Goal: Information Seeking & Learning: Find specific fact

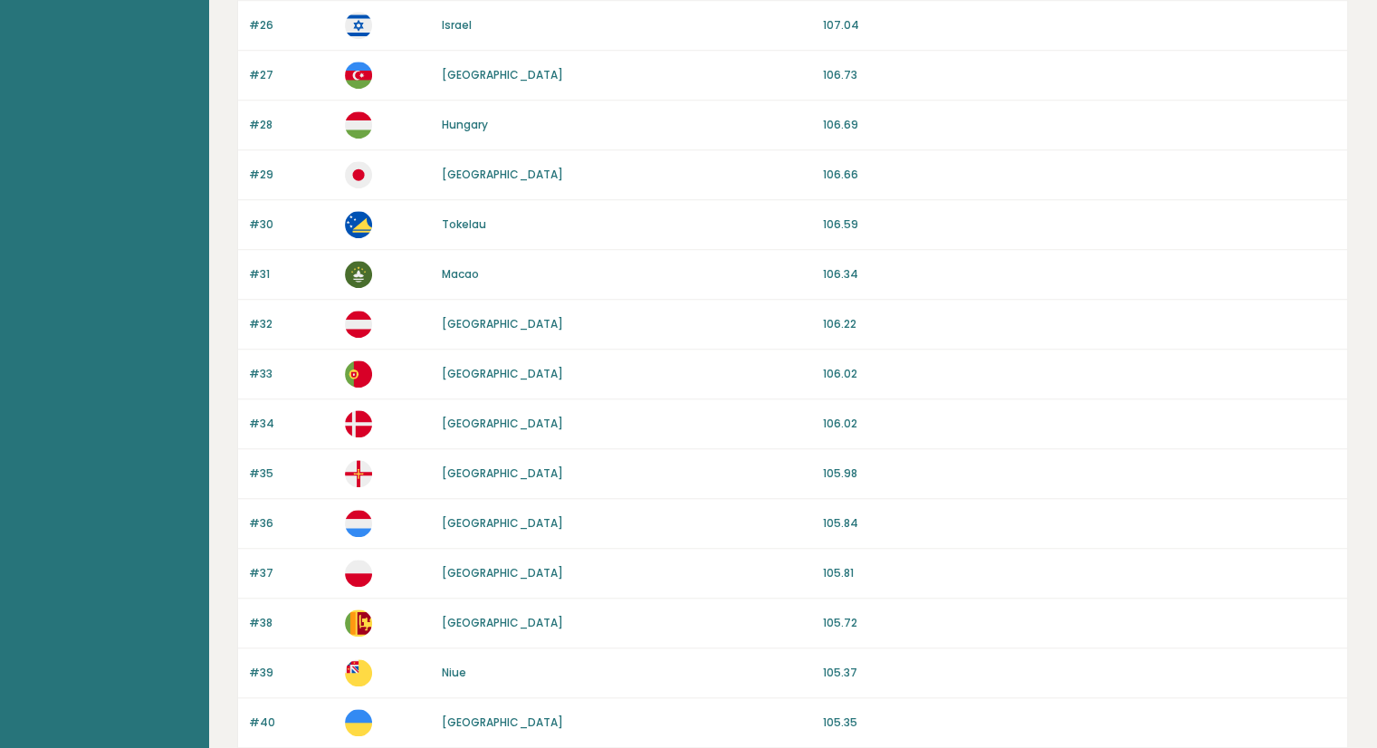
scroll to position [1539, 0]
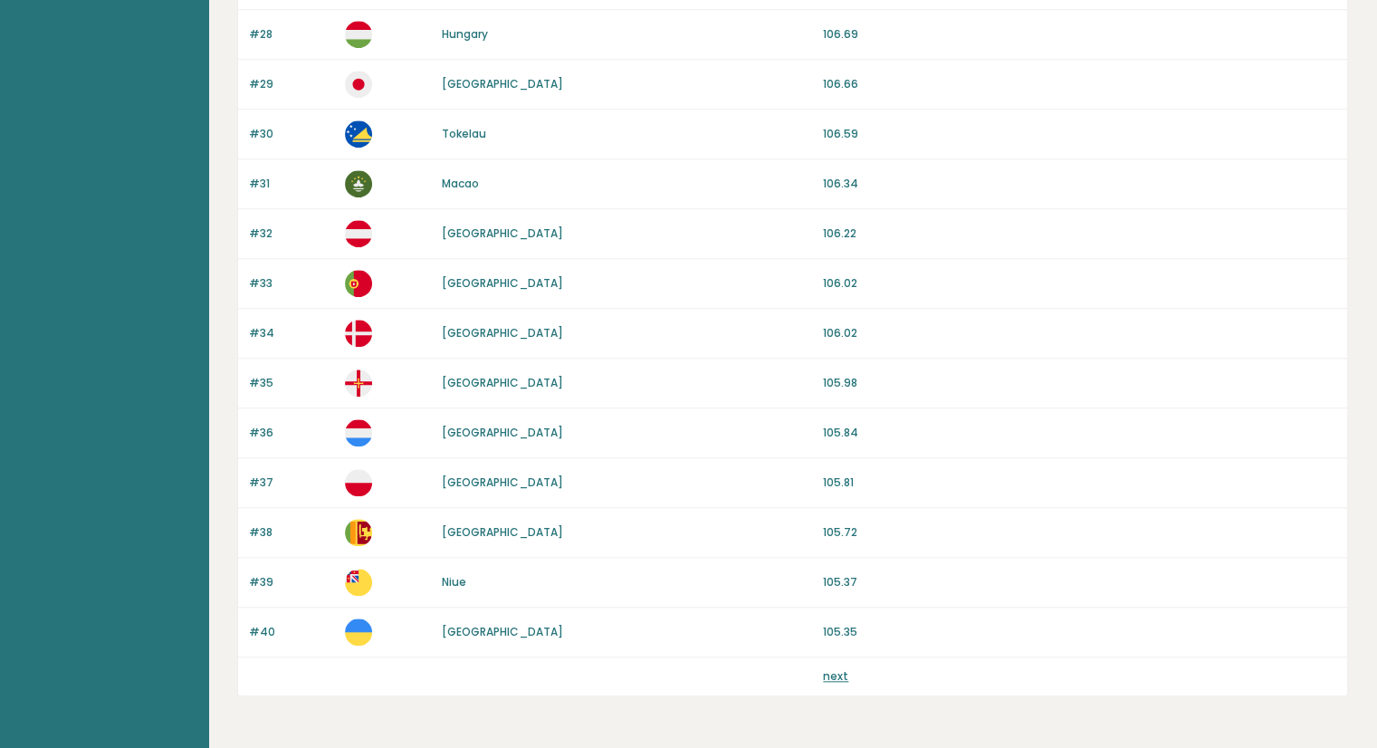
click at [825, 674] on link "next" at bounding box center [835, 675] width 25 height 15
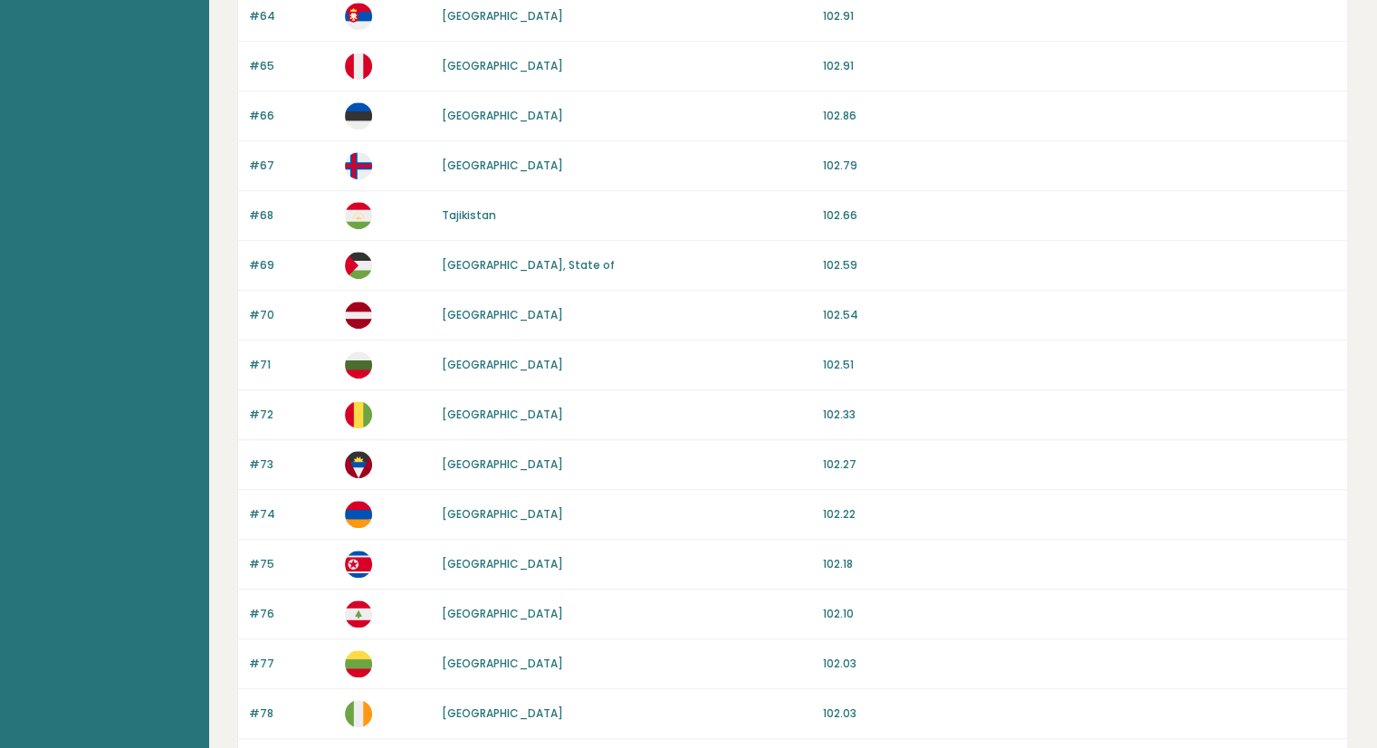
scroll to position [1539, 0]
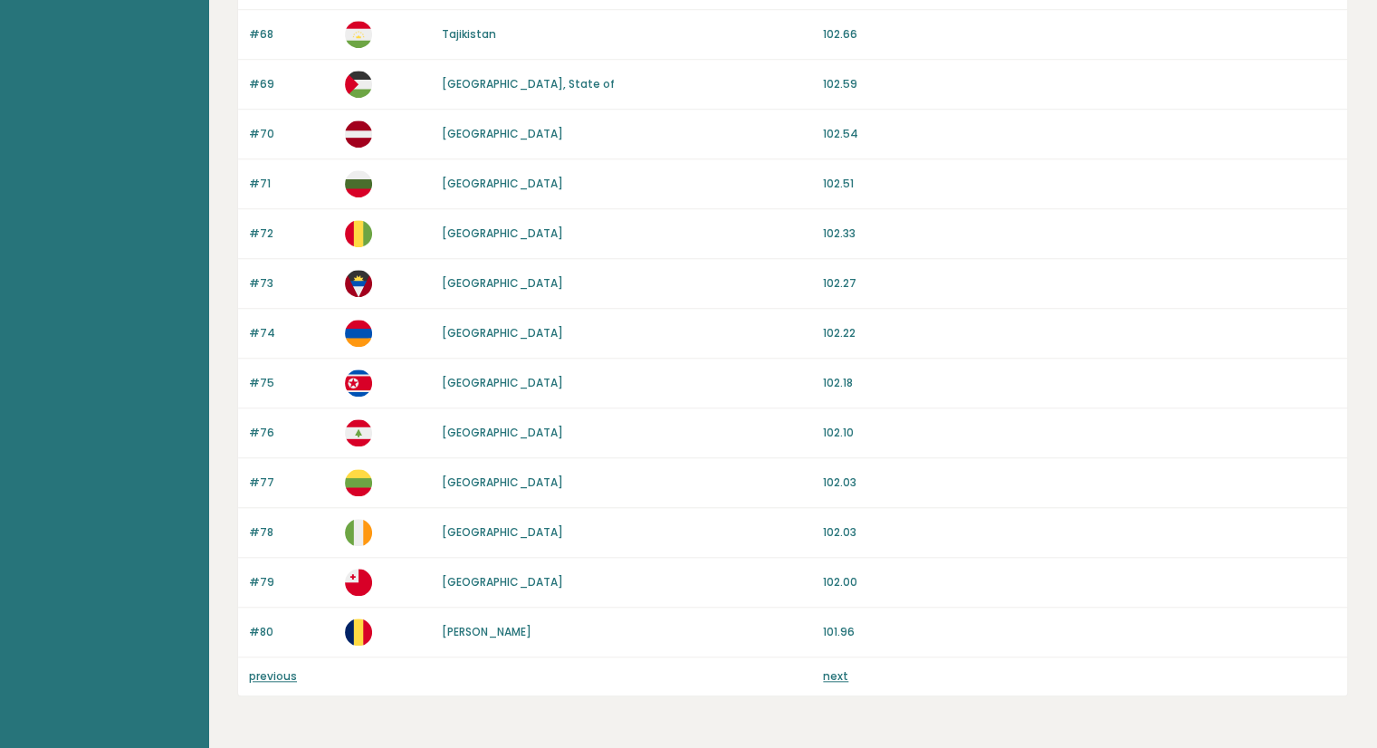
click at [828, 668] on link "next" at bounding box center [835, 675] width 25 height 15
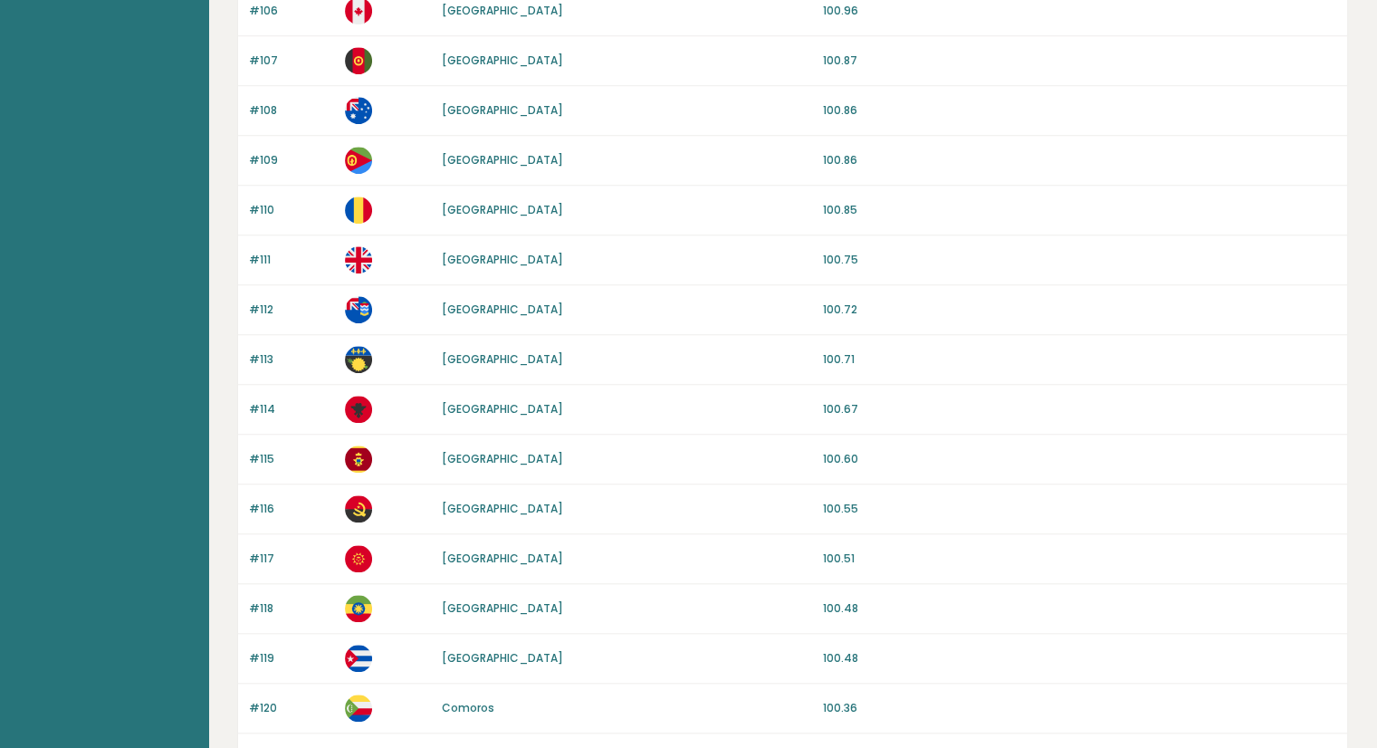
scroll to position [1596, 0]
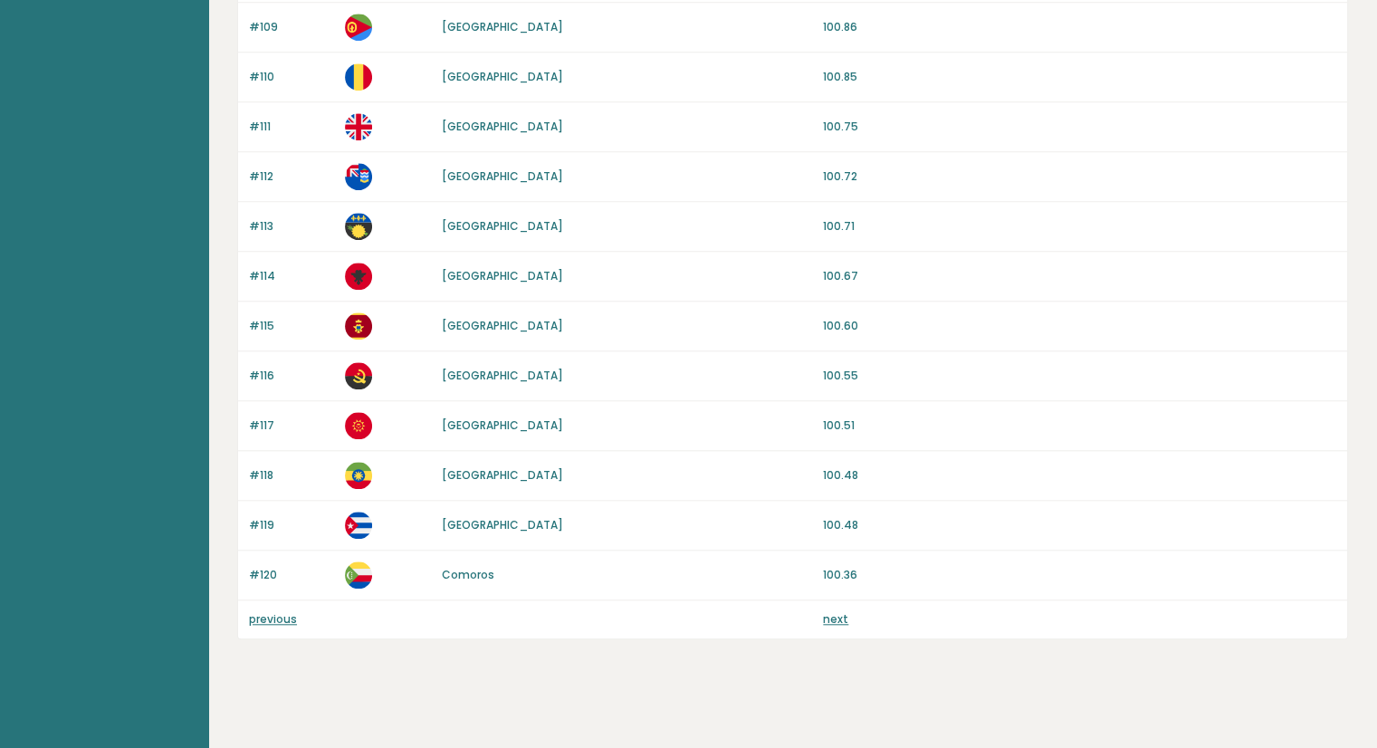
click at [839, 615] on link "next" at bounding box center [835, 618] width 25 height 15
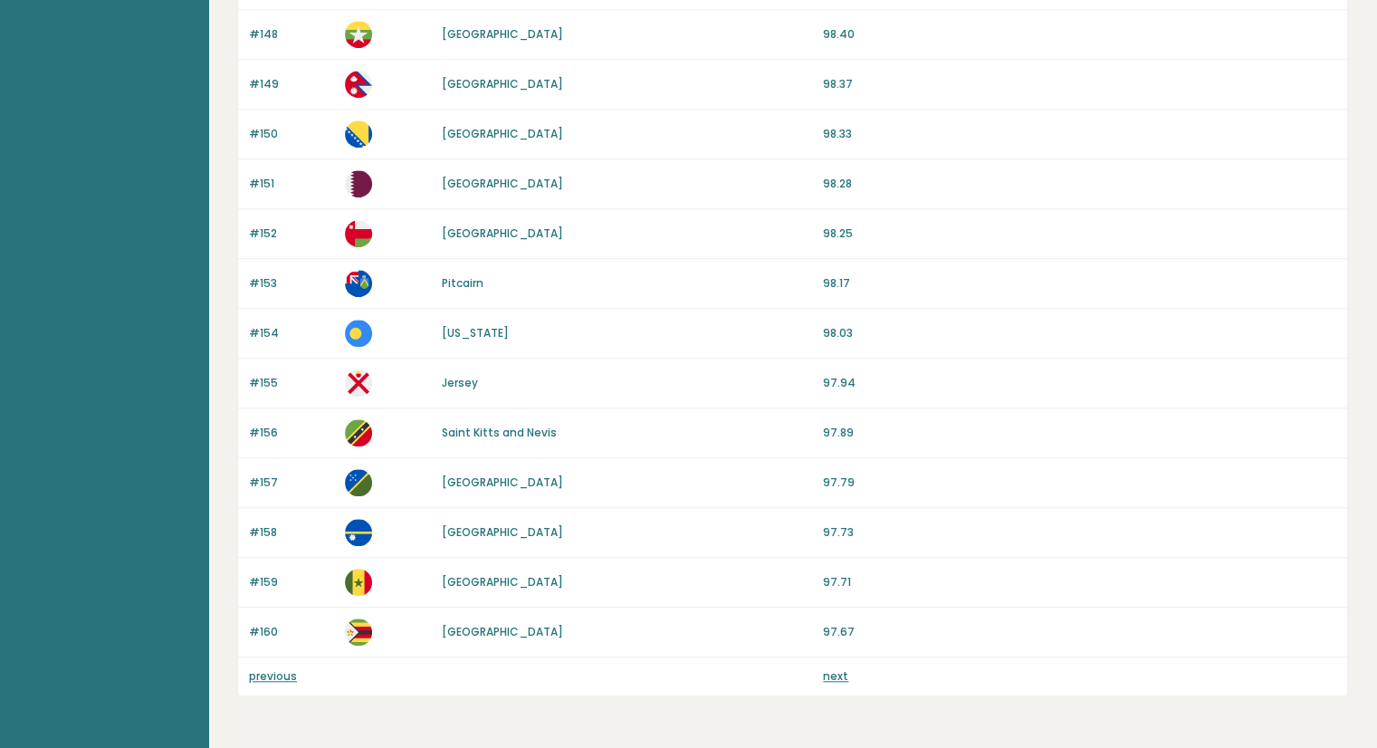
scroll to position [1596, 0]
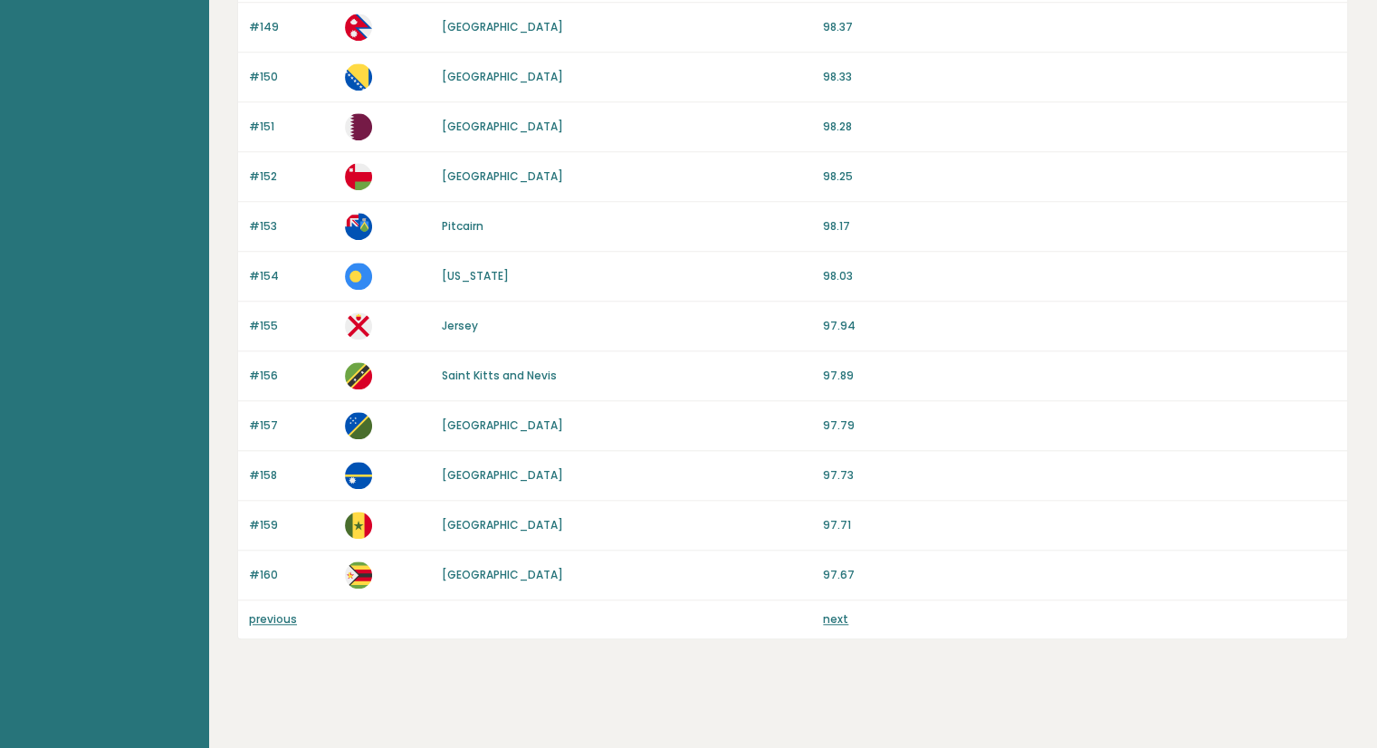
click at [833, 612] on link "next" at bounding box center [835, 618] width 25 height 15
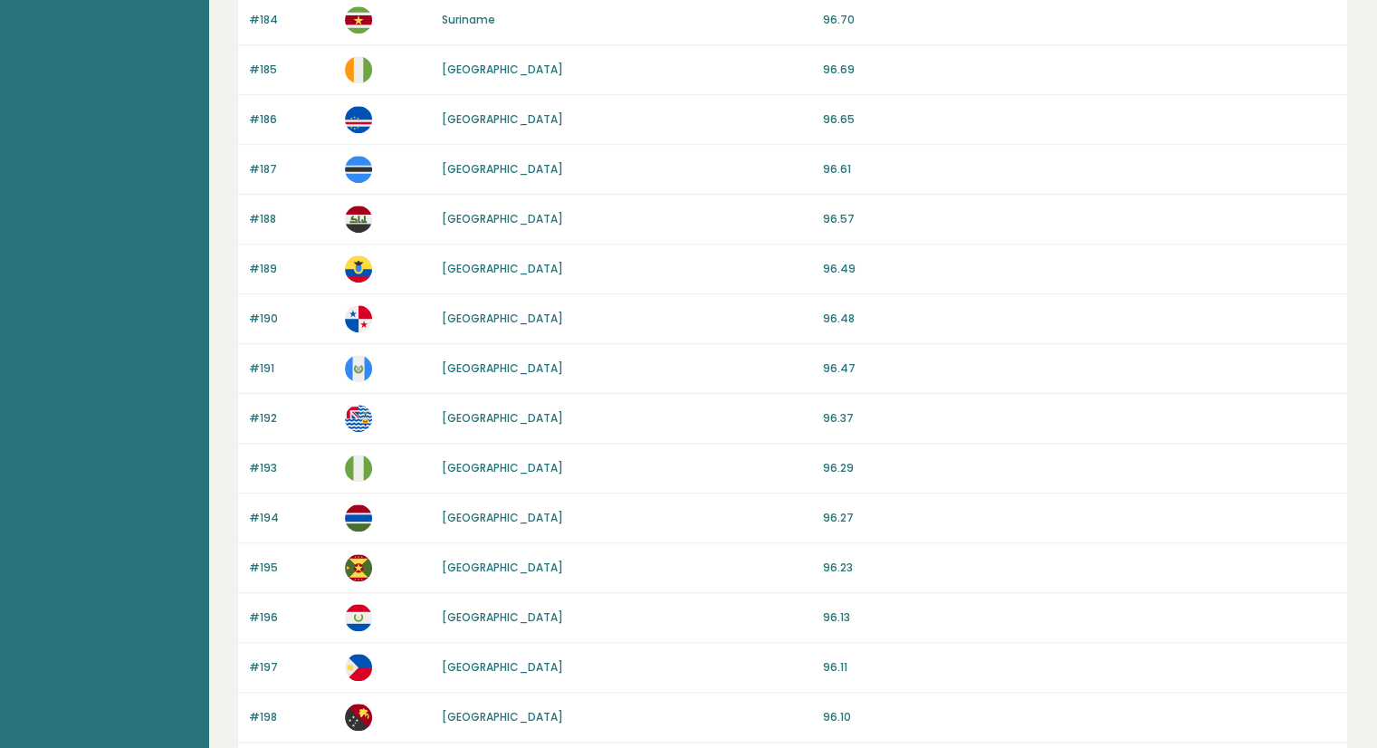
scroll to position [1596, 0]
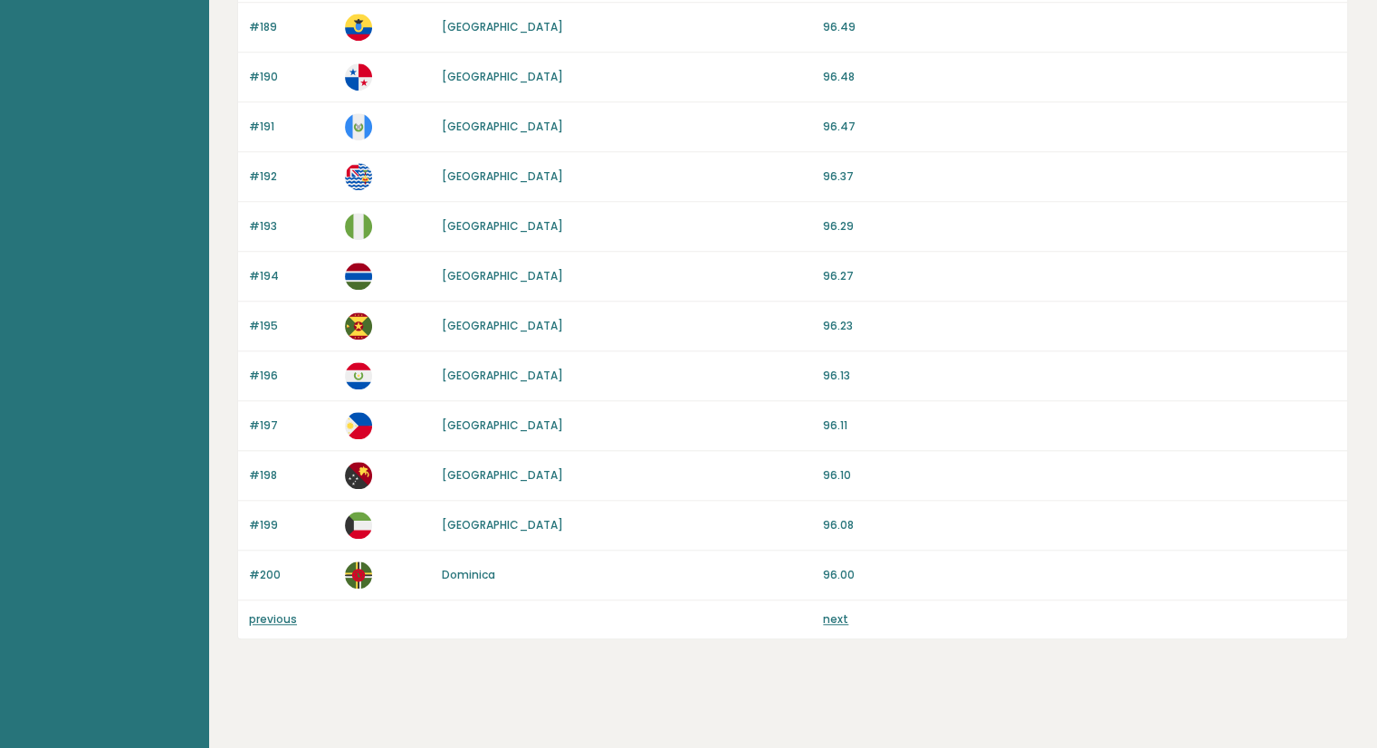
drag, startPoint x: 836, startPoint y: 613, endPoint x: 836, endPoint y: 595, distance: 18.1
click at [836, 613] on link "next" at bounding box center [835, 618] width 25 height 15
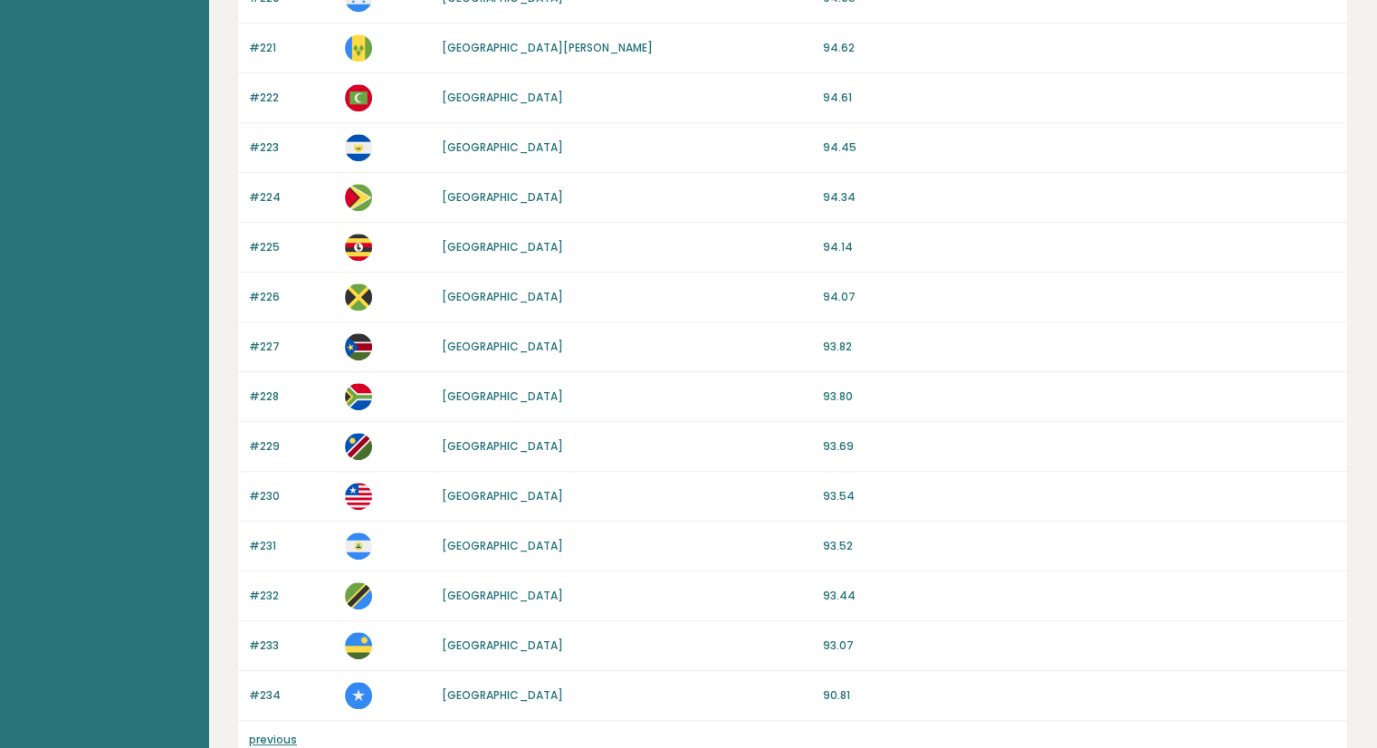
scroll to position [1298, 0]
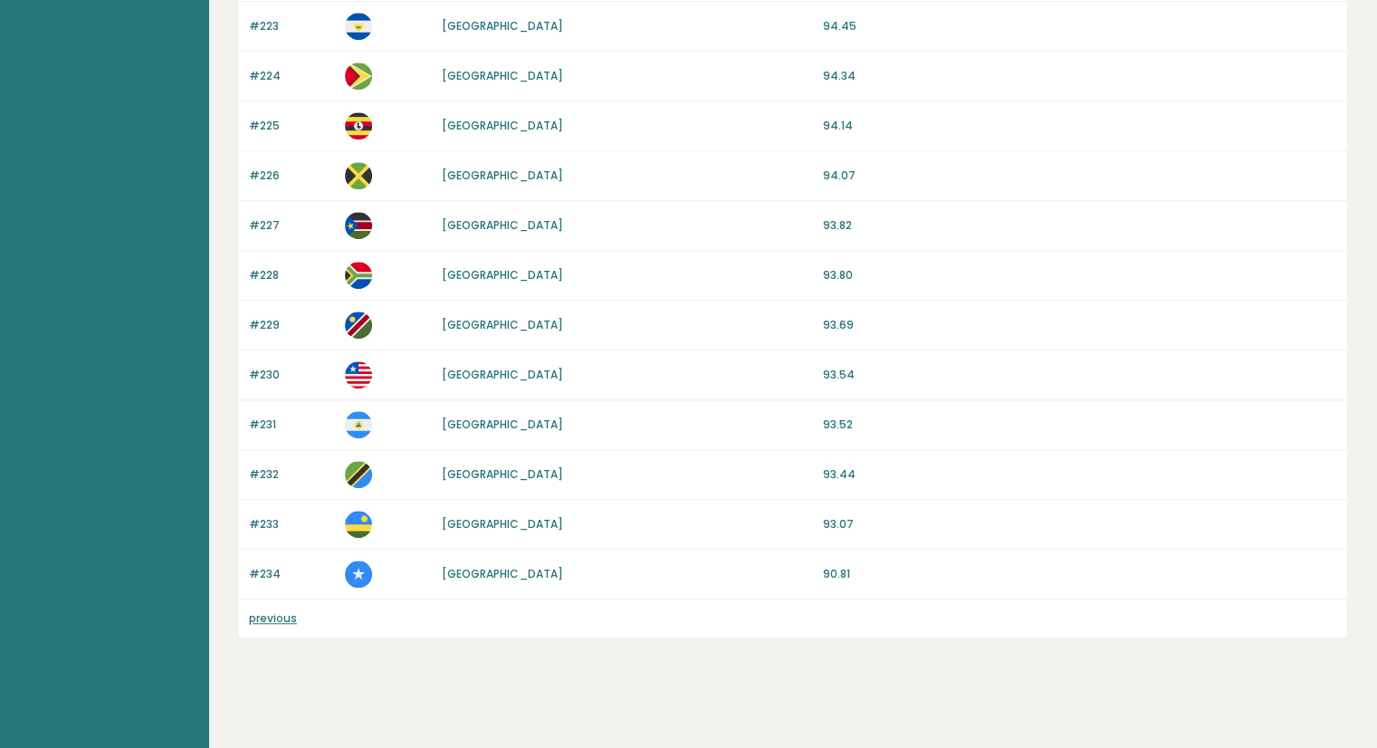
click at [281, 613] on link "previous" at bounding box center [273, 617] width 48 height 15
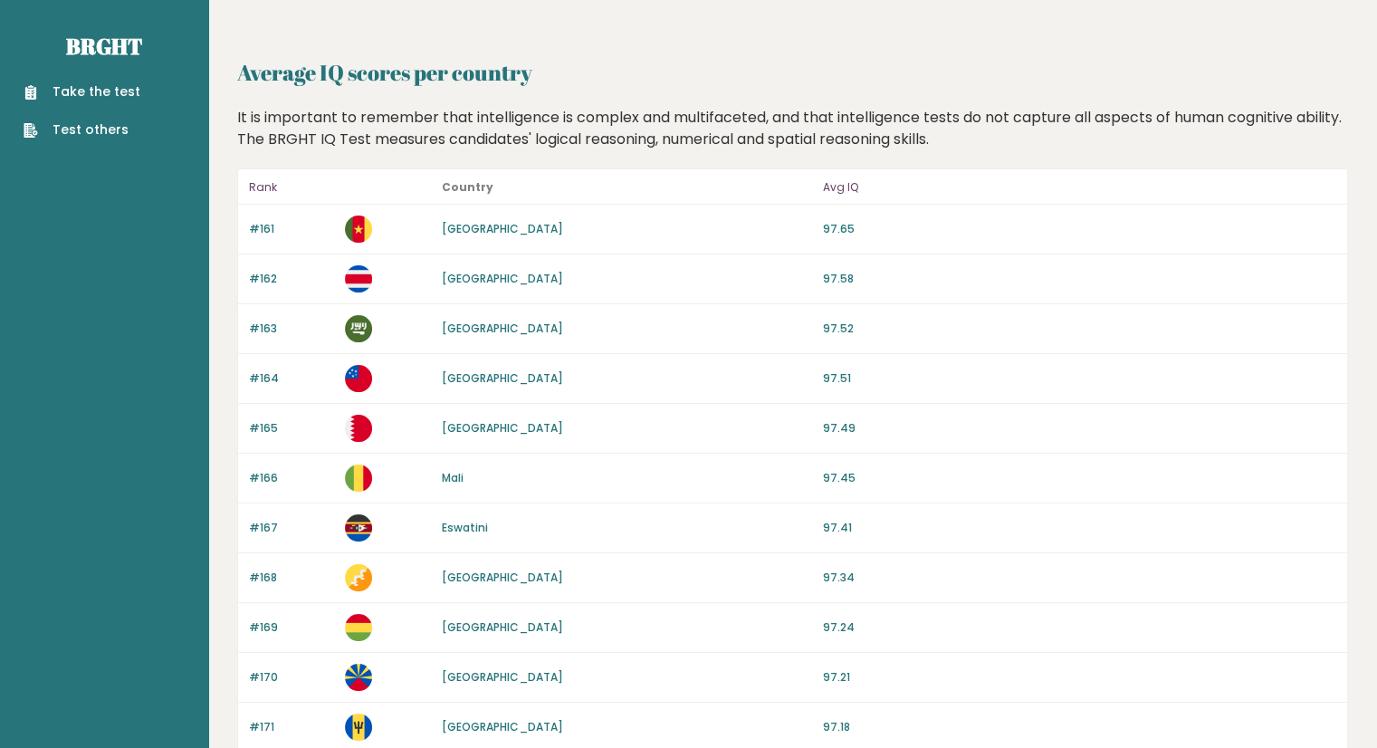
click at [281, 613] on div "#169 [GEOGRAPHIC_DATA] 97.24" at bounding box center [792, 628] width 1109 height 50
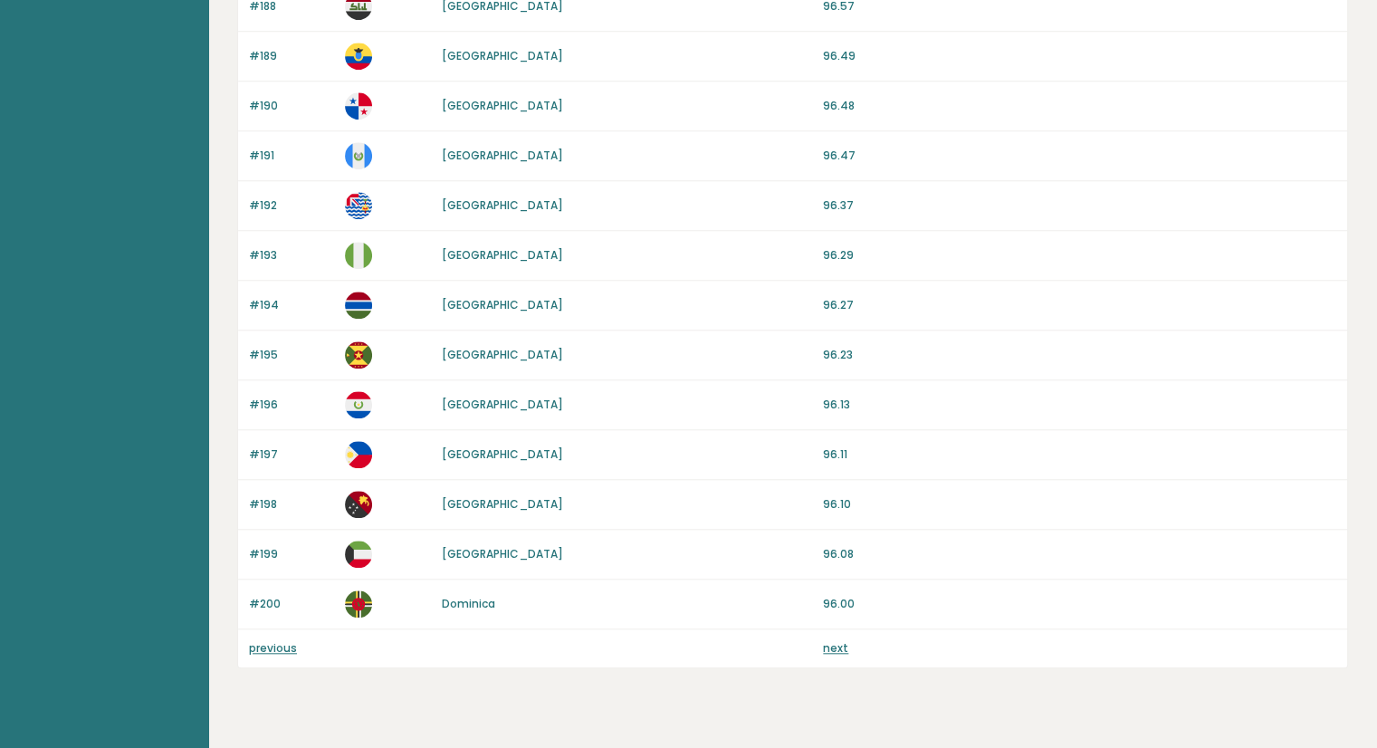
scroll to position [1596, 0]
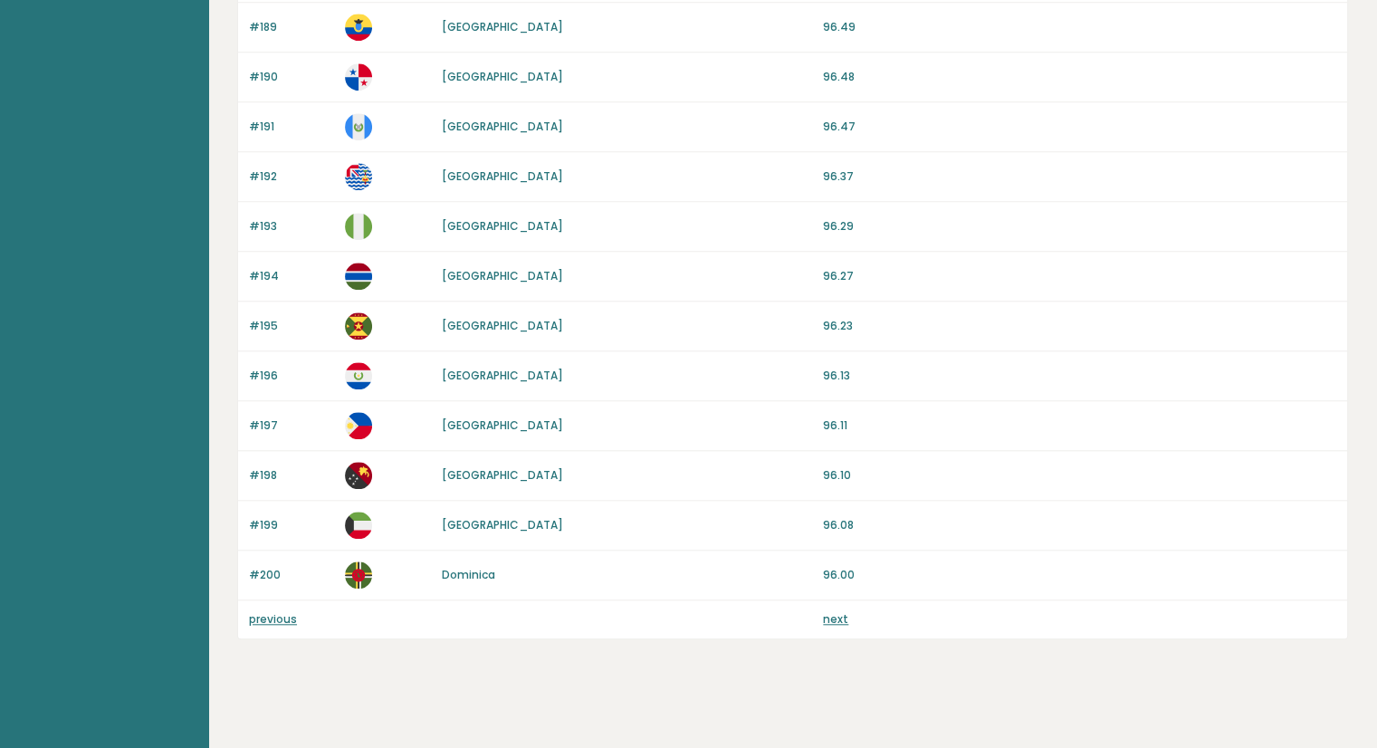
click at [285, 614] on link "previous" at bounding box center [273, 618] width 48 height 15
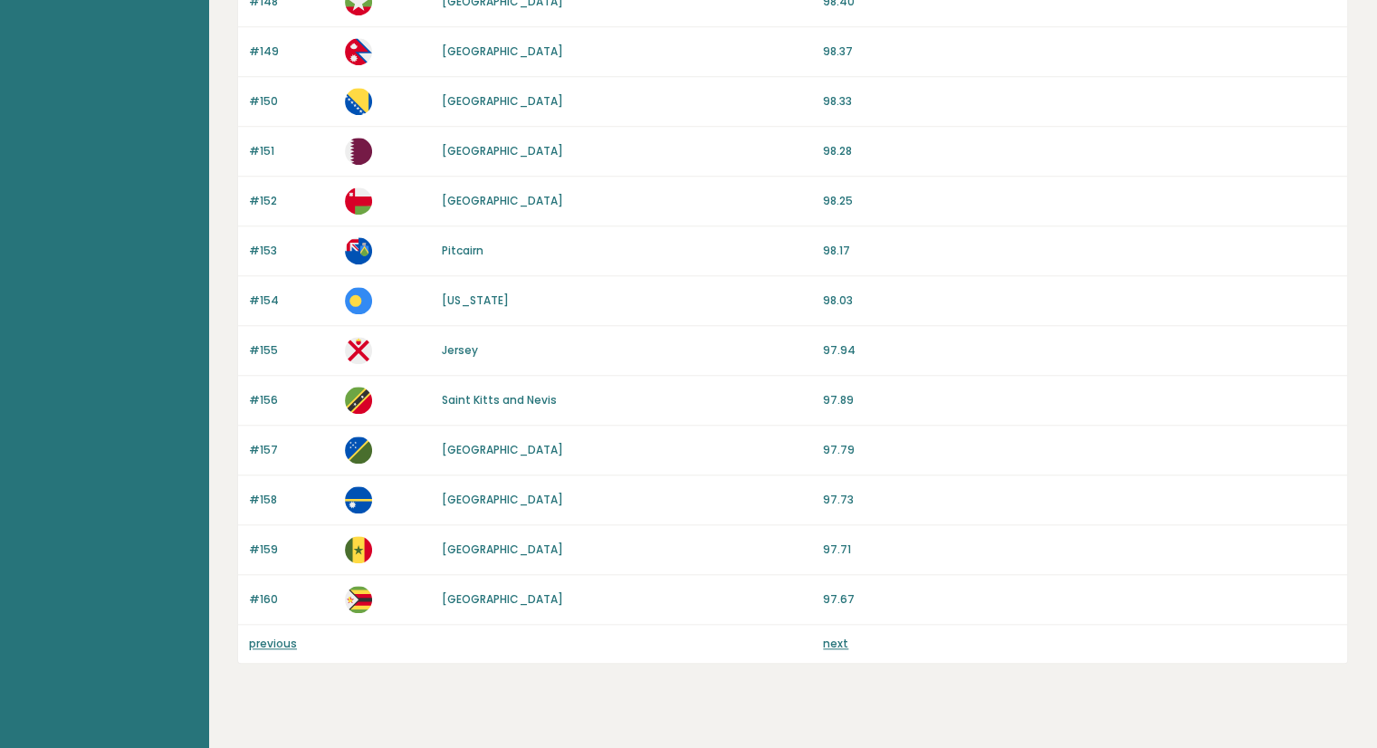
scroll to position [1579, 0]
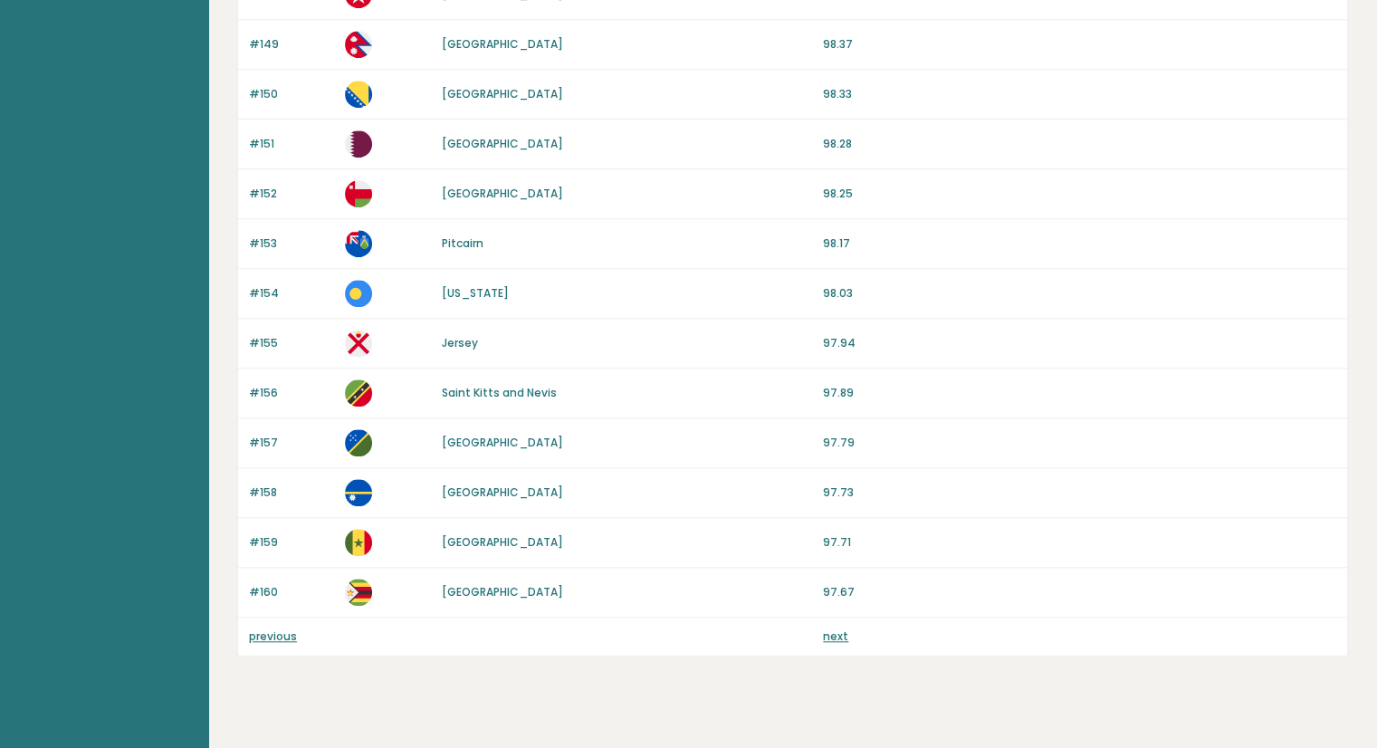
click at [283, 628] on link "previous" at bounding box center [273, 635] width 48 height 15
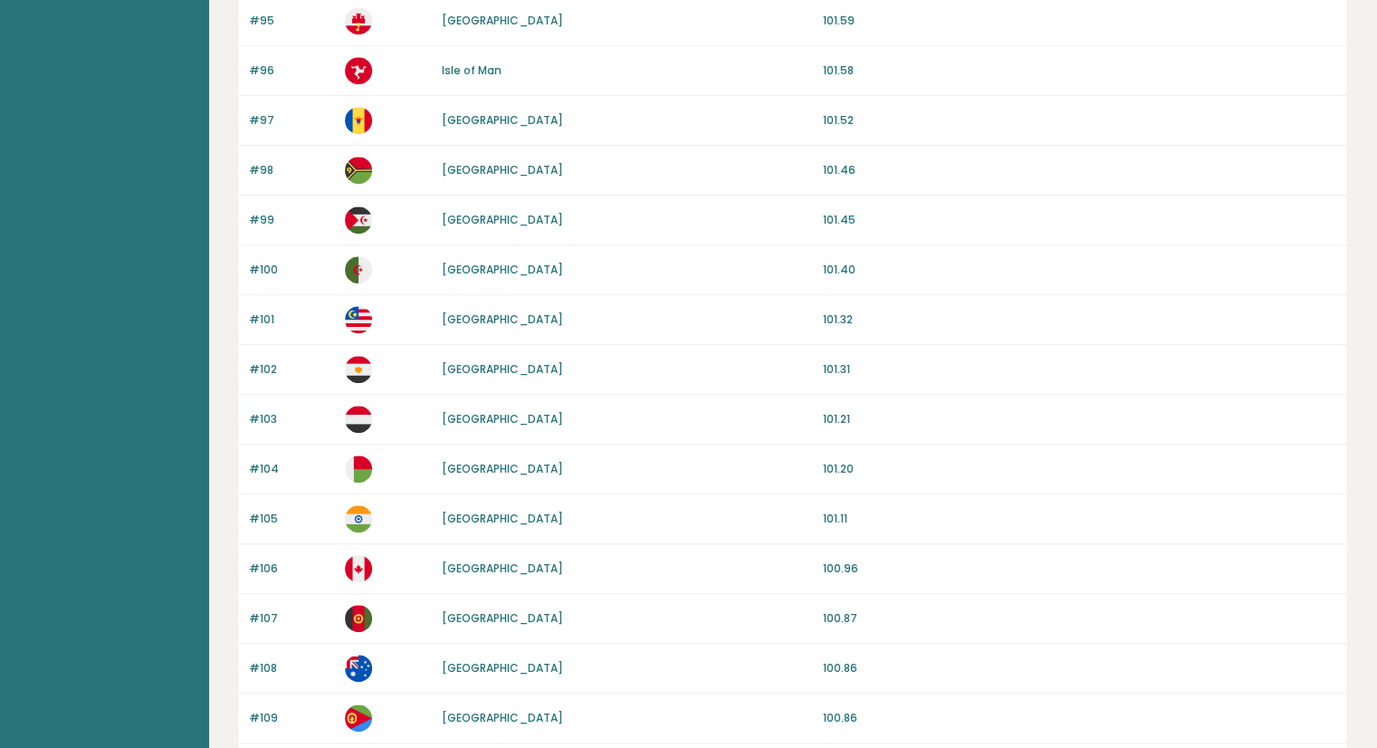
scroll to position [1596, 0]
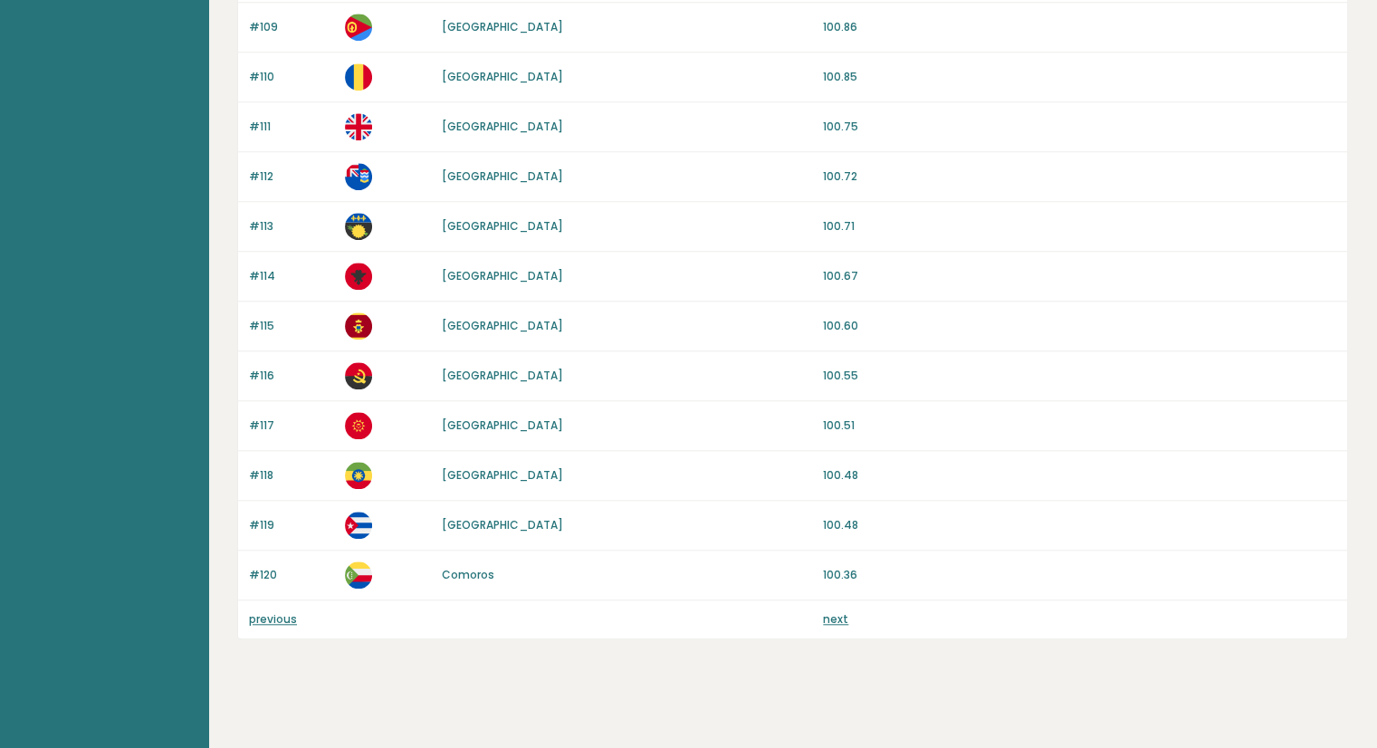
click at [293, 611] on link "previous" at bounding box center [273, 618] width 48 height 15
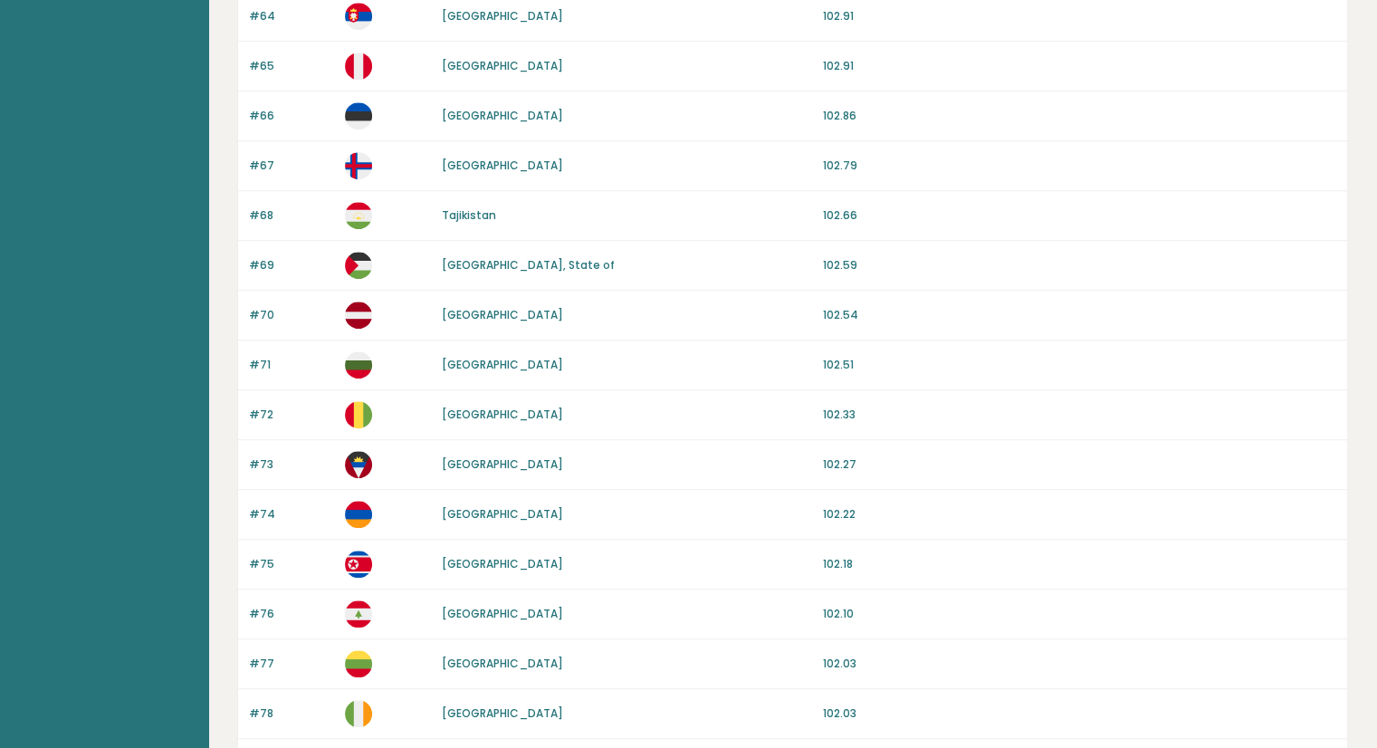
scroll to position [1596, 0]
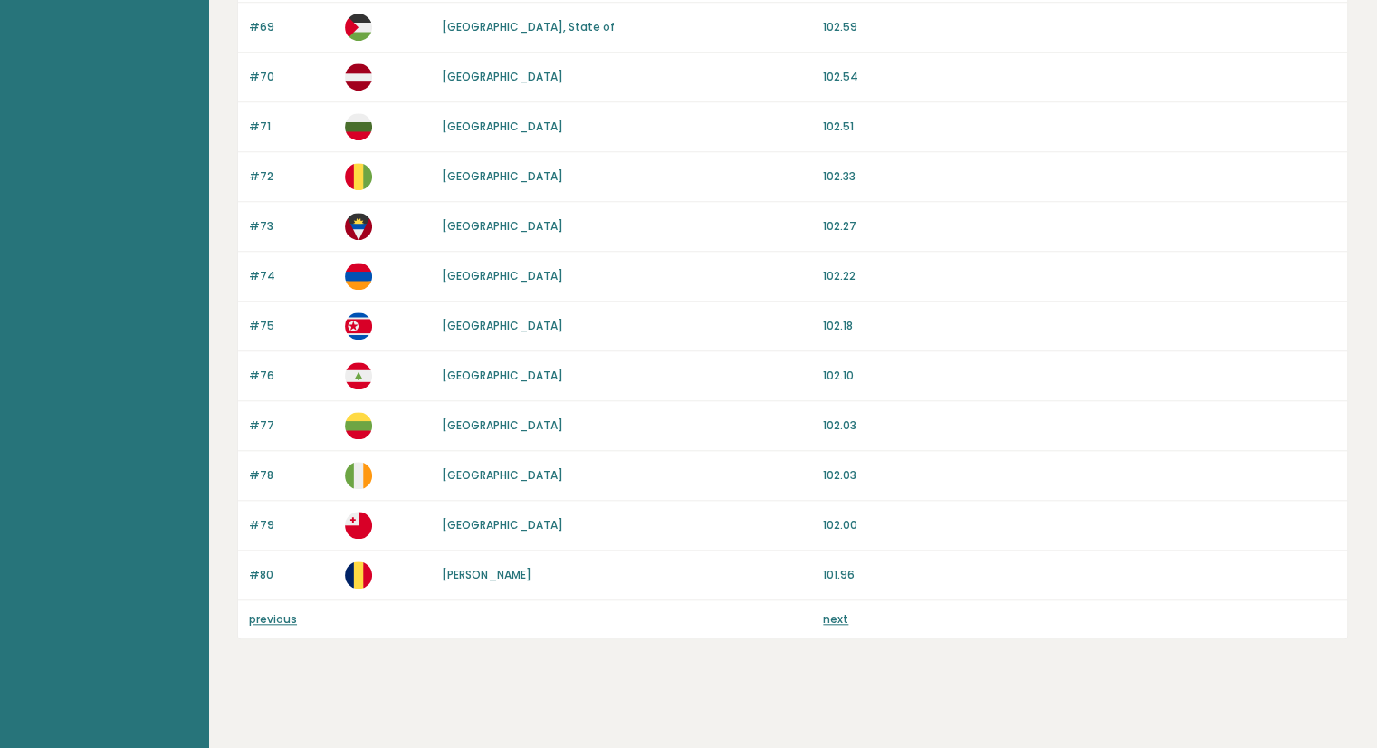
click at [281, 611] on link "previous" at bounding box center [273, 618] width 48 height 15
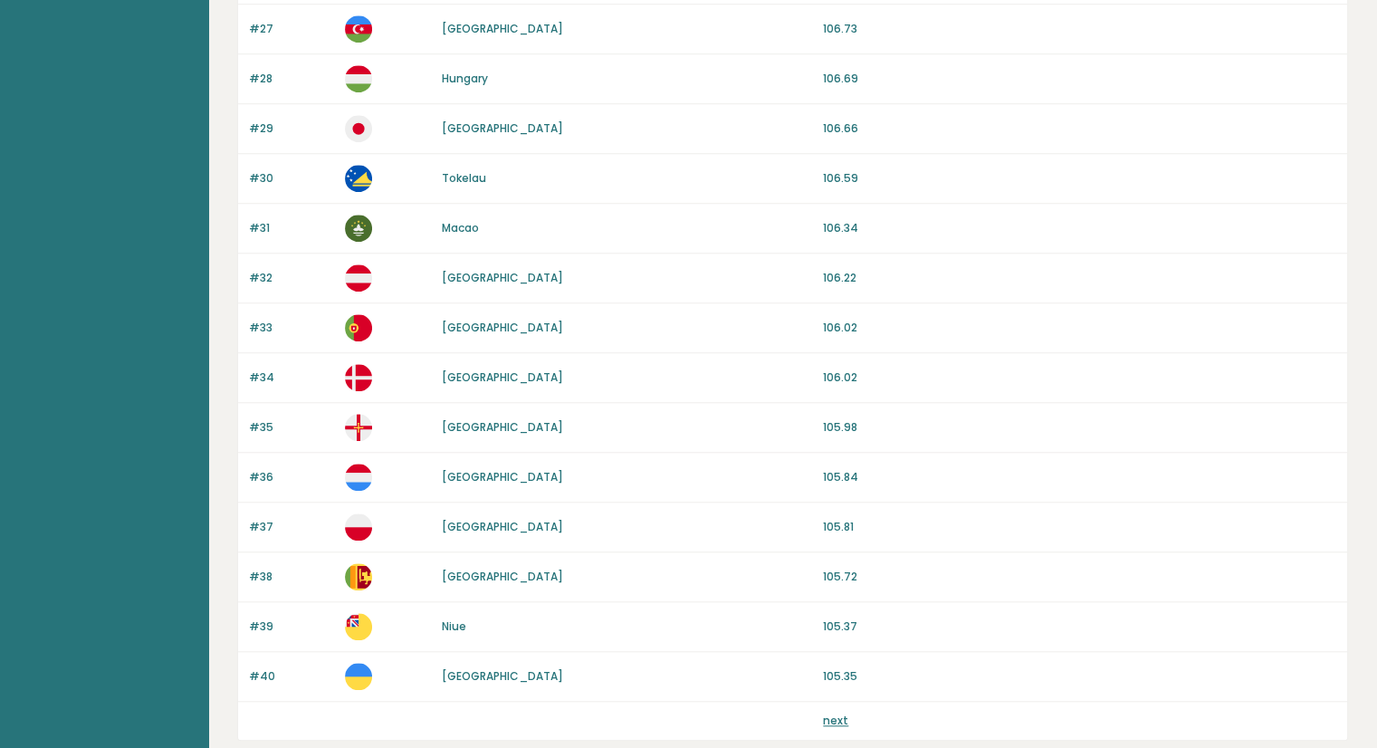
scroll to position [1539, 0]
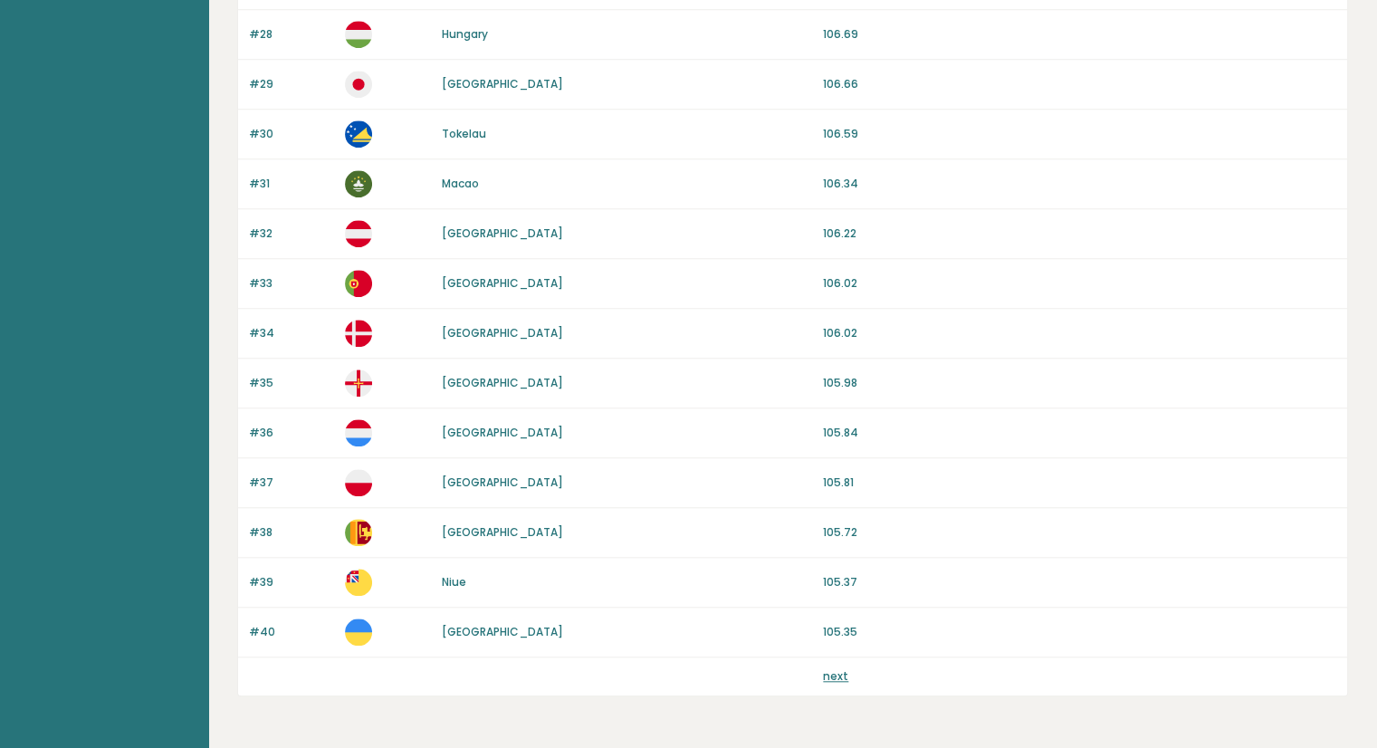
click at [824, 668] on link "next" at bounding box center [835, 675] width 25 height 15
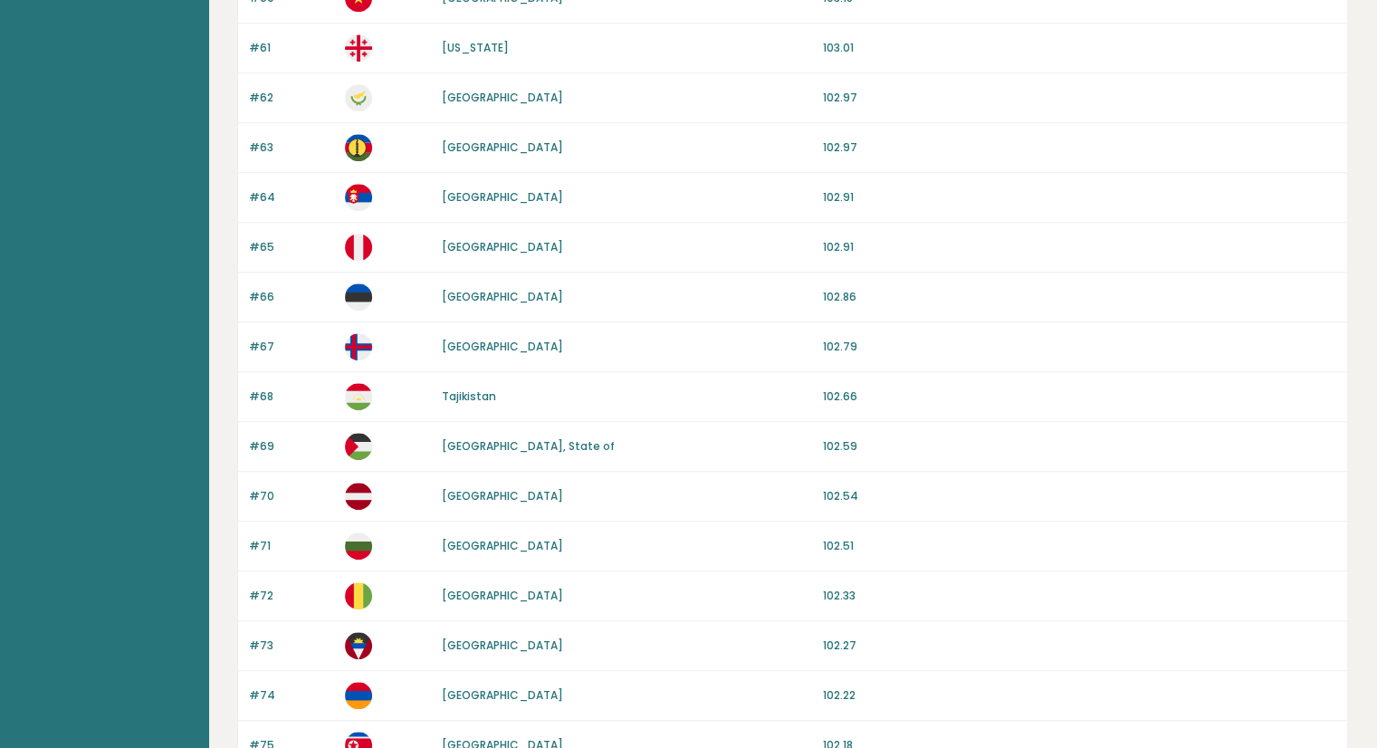
scroll to position [1596, 0]
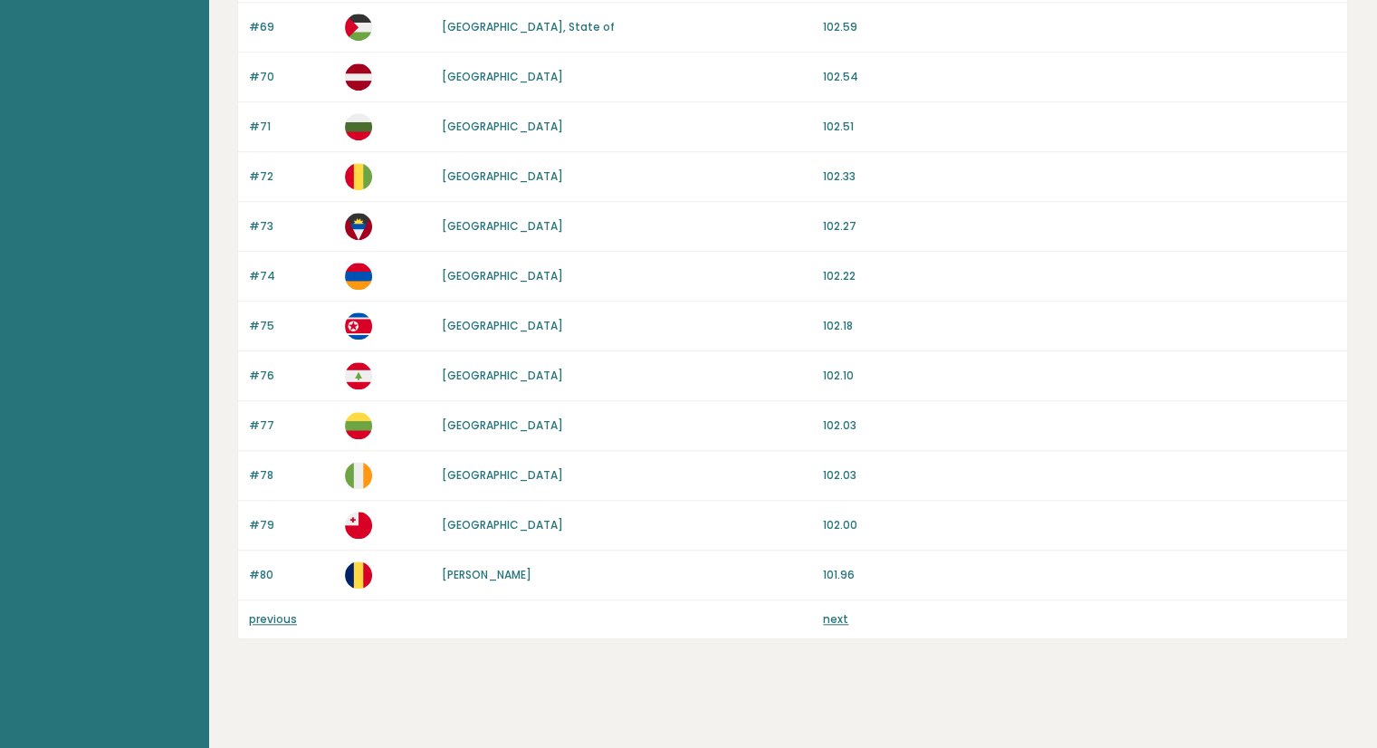
click at [283, 615] on link "previous" at bounding box center [273, 618] width 48 height 15
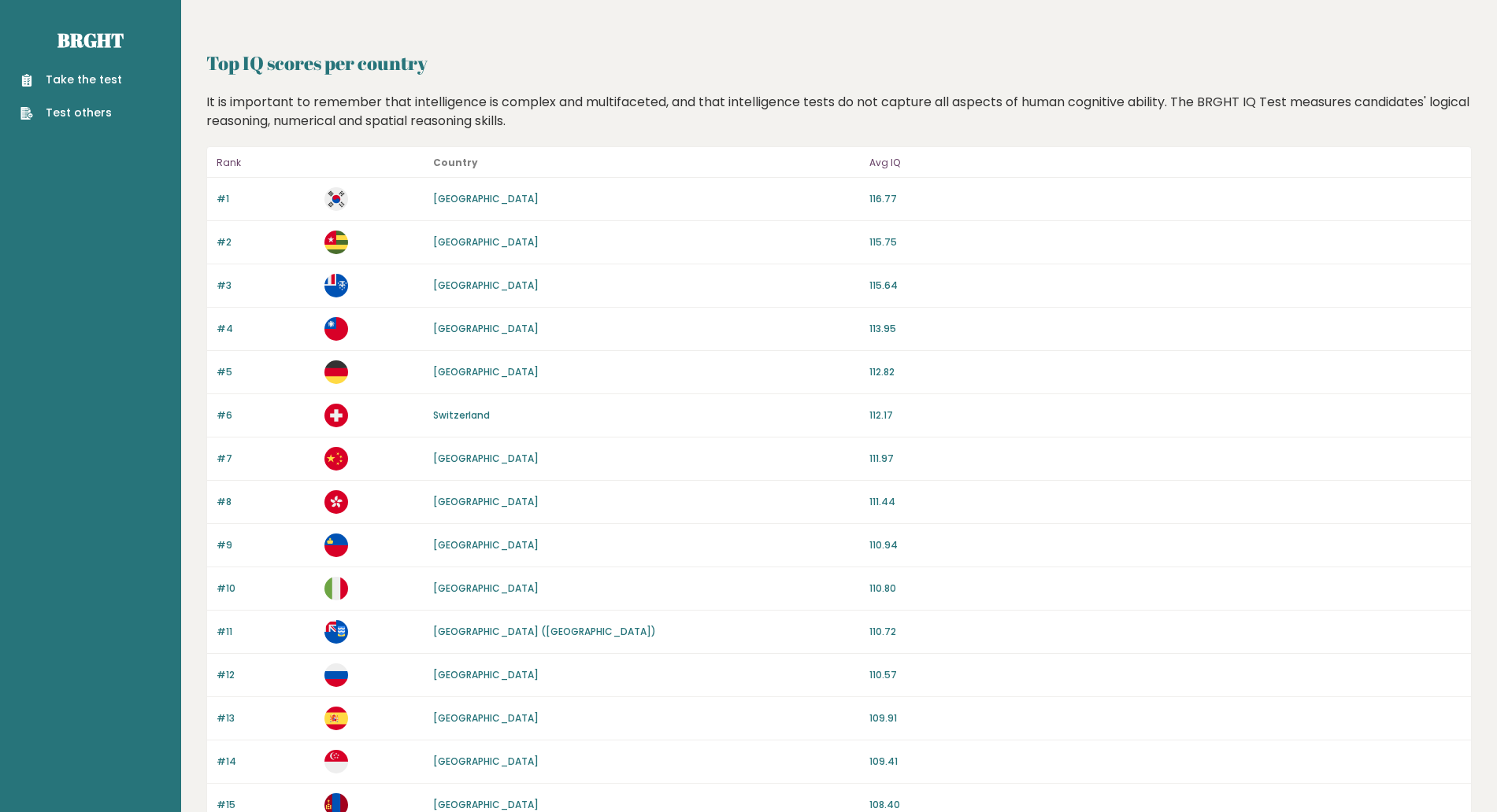
drag, startPoint x: 1205, startPoint y: 1, endPoint x: 1086, endPoint y: 342, distance: 361.2
click at [1085, 342] on div "#4 Taiwan 113.95" at bounding box center [839, 329] width 1264 height 43
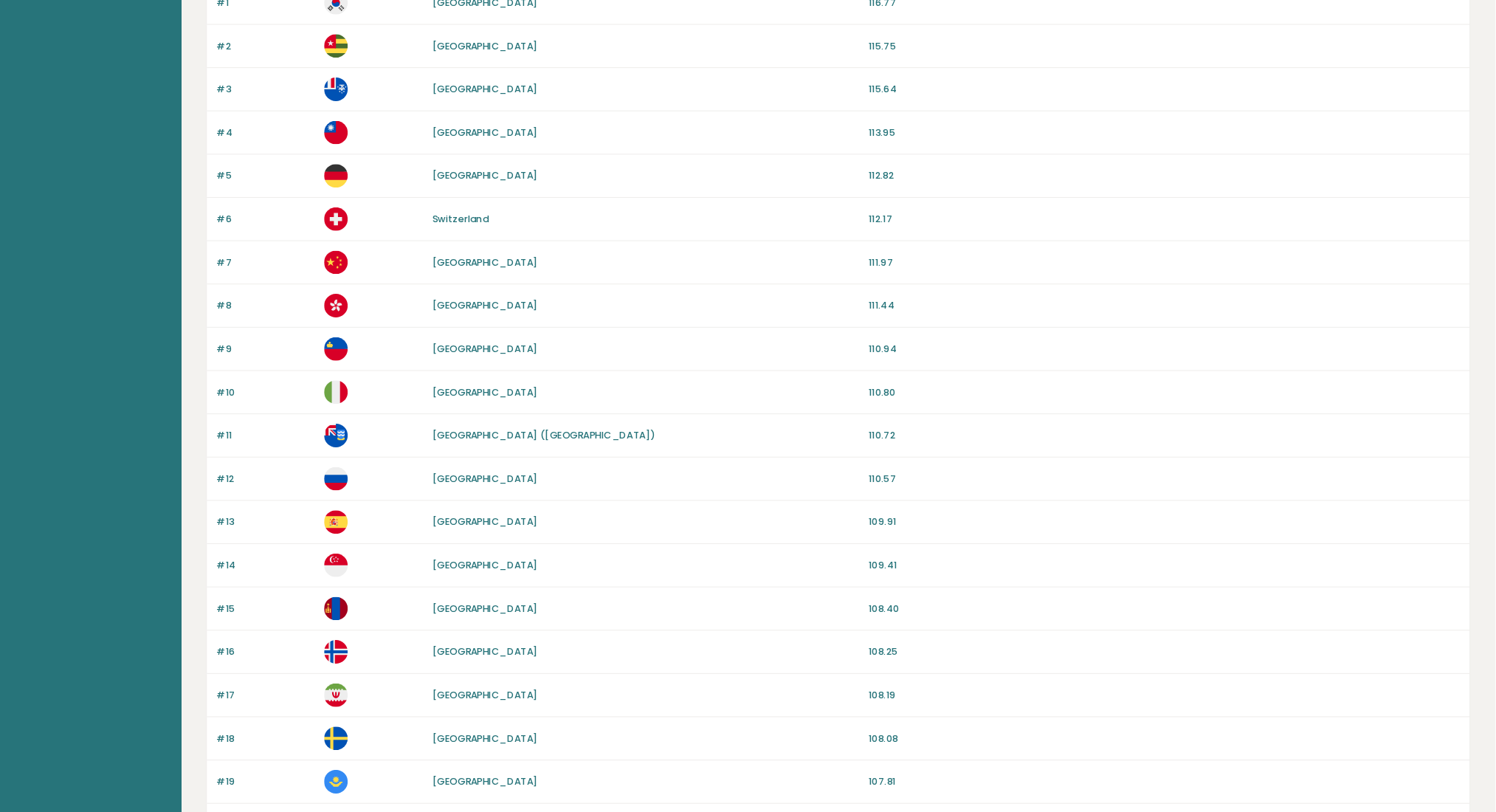
scroll to position [183, 0]
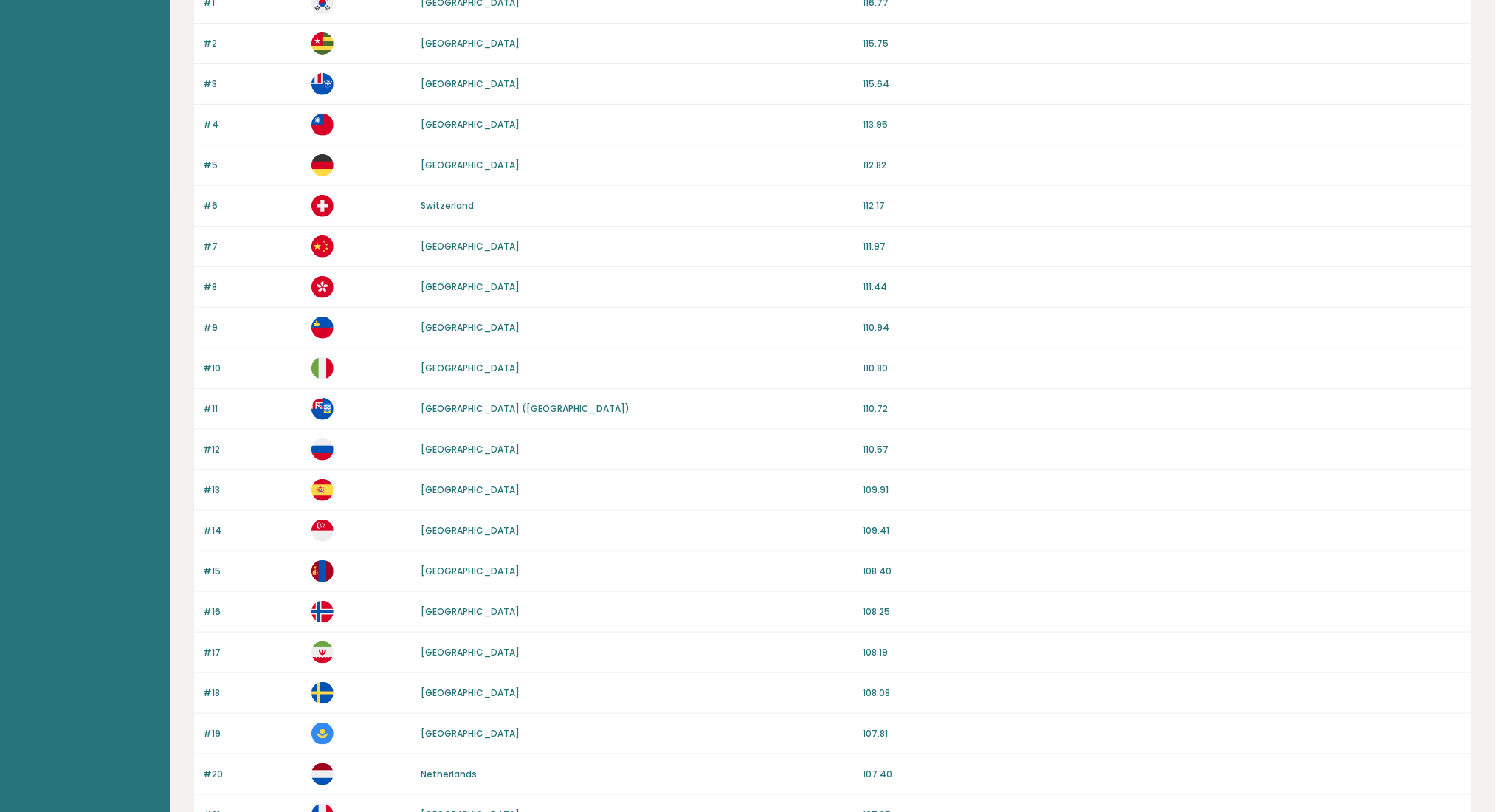
drag, startPoint x: 1412, startPoint y: 2, endPoint x: 1110, endPoint y: 241, distance: 385.1
click at [1110, 241] on p "111.97" at bounding box center [1163, 246] width 600 height 13
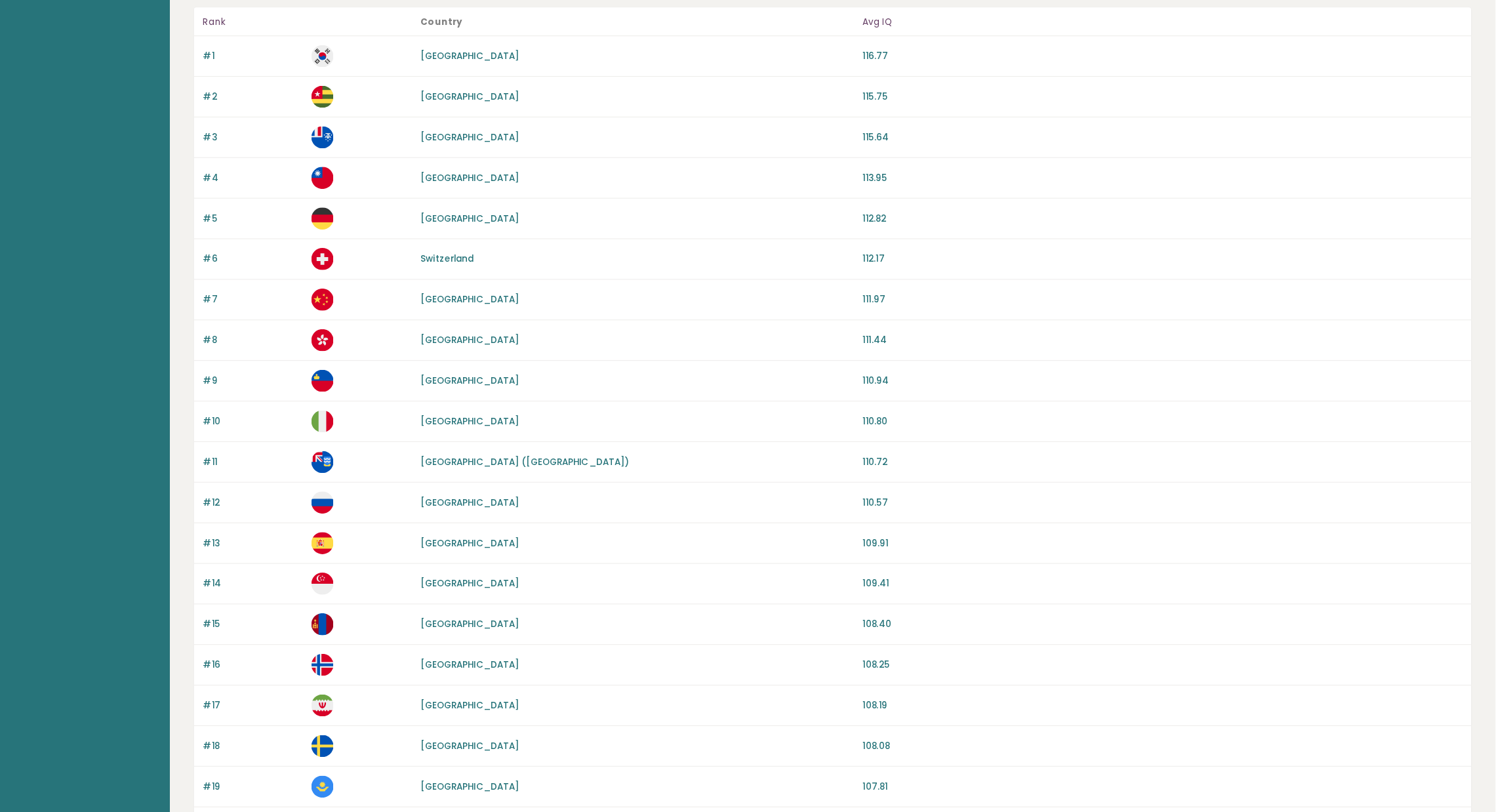
scroll to position [116, 0]
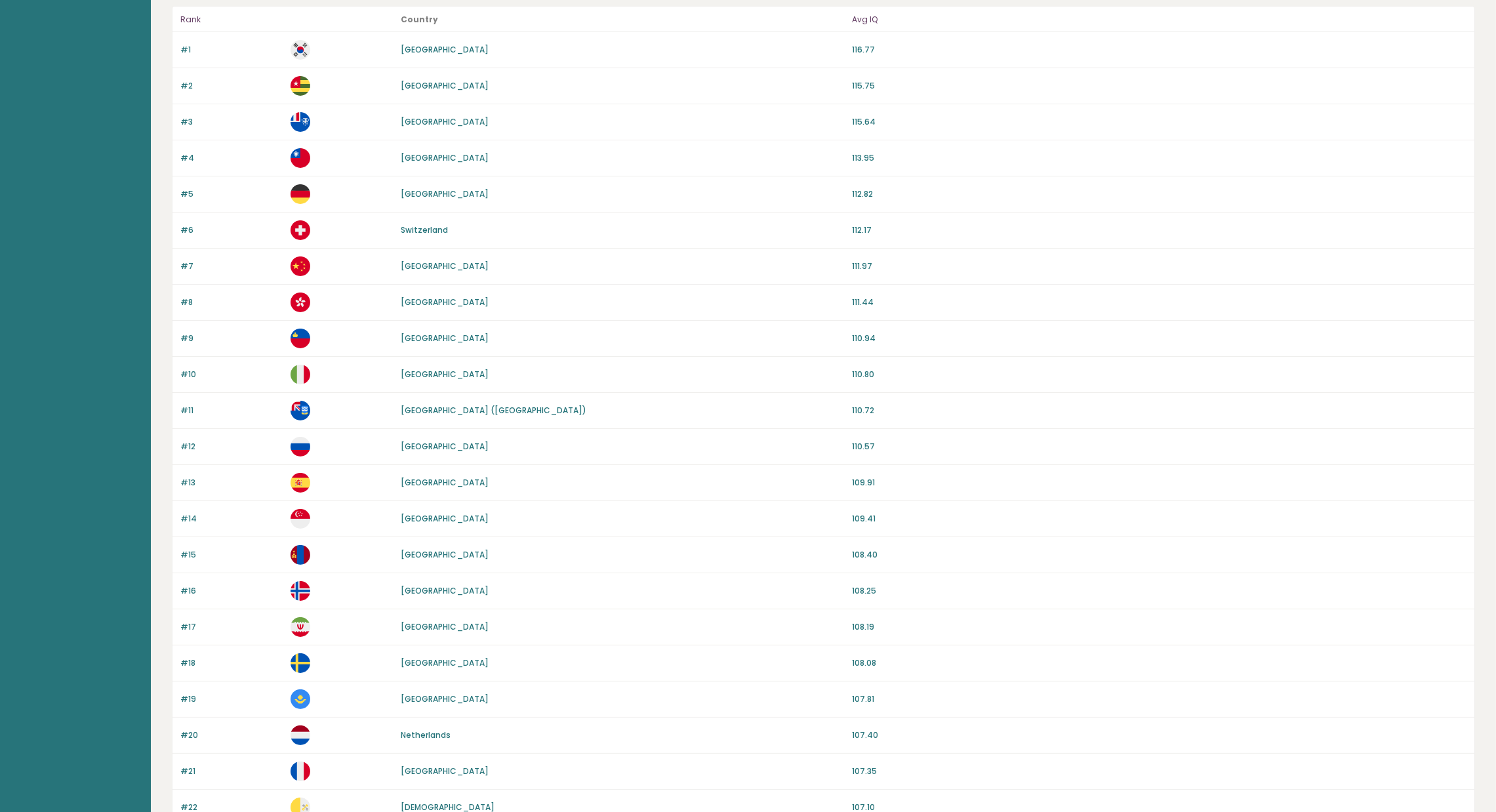
drag, startPoint x: 1292, startPoint y: 10, endPoint x: 1159, endPoint y: 329, distance: 345.6
click at [997, 329] on div "#9 Liechtenstein 110.94" at bounding box center [823, 339] width 1302 height 36
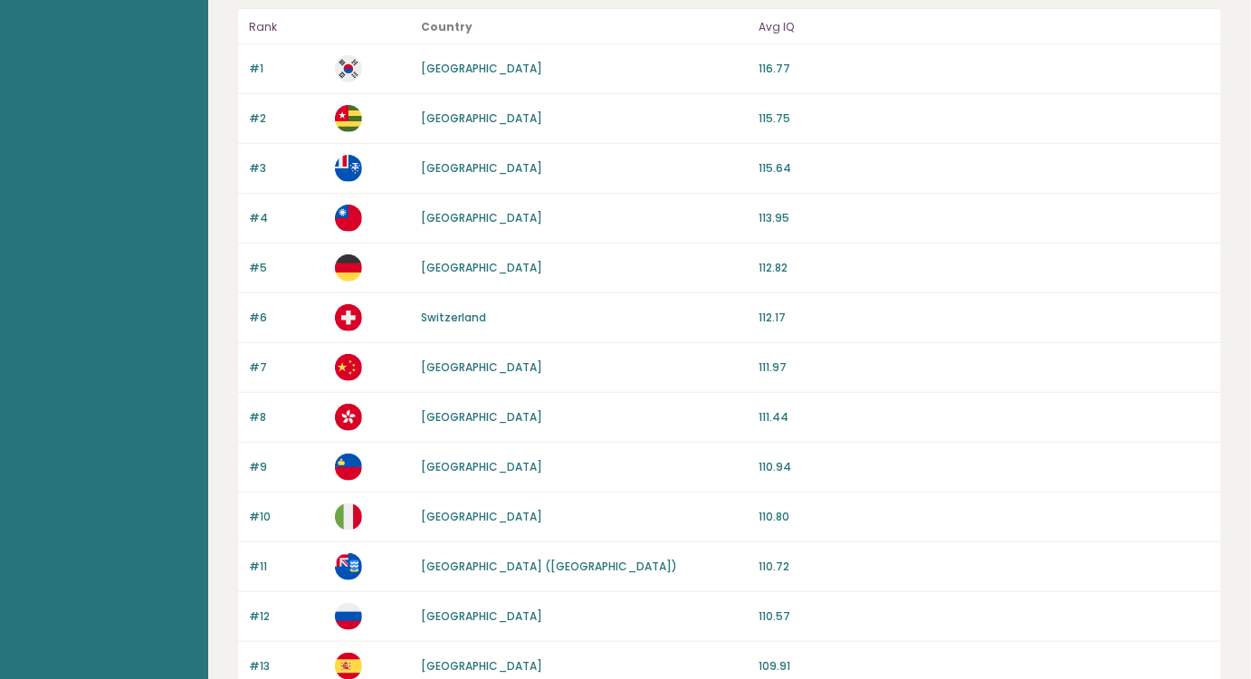
drag, startPoint x: 2002, startPoint y: 0, endPoint x: 874, endPoint y: 261, distance: 1156.8
click at [874, 261] on p "112.82" at bounding box center [985, 268] width 452 height 16
click at [970, 302] on div "#6 Switzerland 112.17" at bounding box center [729, 318] width 983 height 50
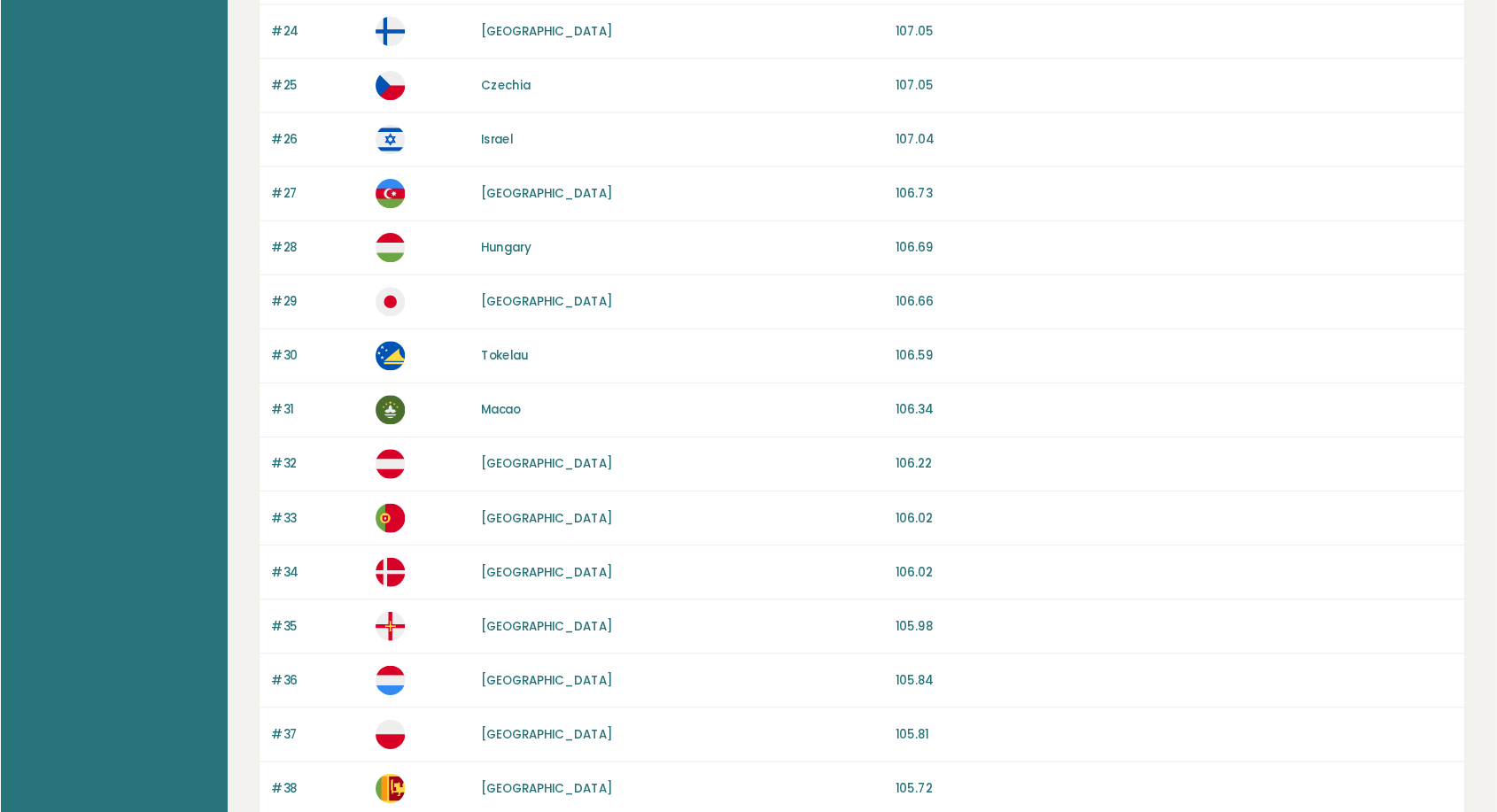
scroll to position [1316, 0]
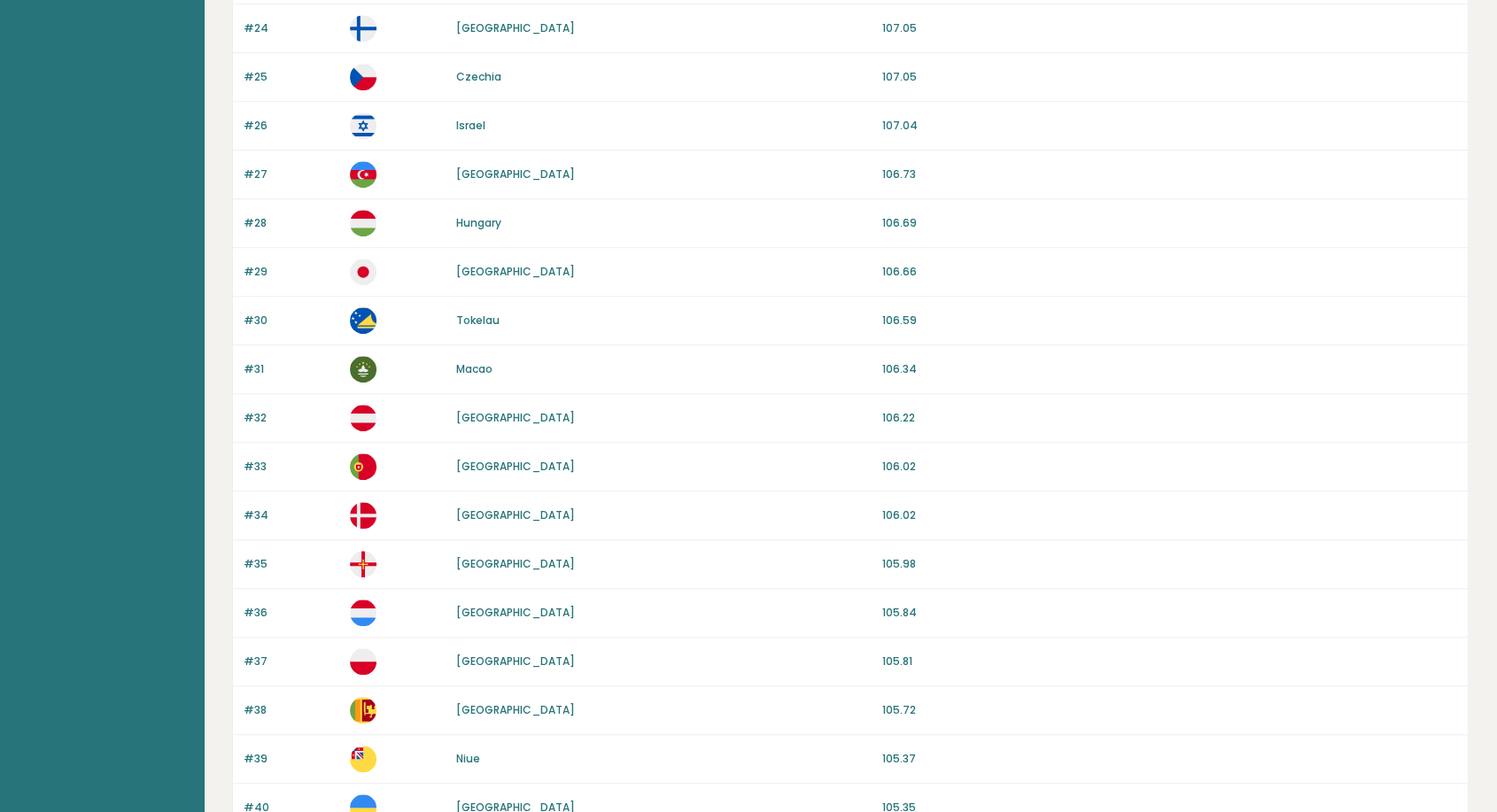
drag, startPoint x: 1213, startPoint y: 2, endPoint x: 1143, endPoint y: 451, distance: 454.4
click at [1140, 447] on div "#33 Portugal 106.02" at bounding box center [850, 468] width 1235 height 49
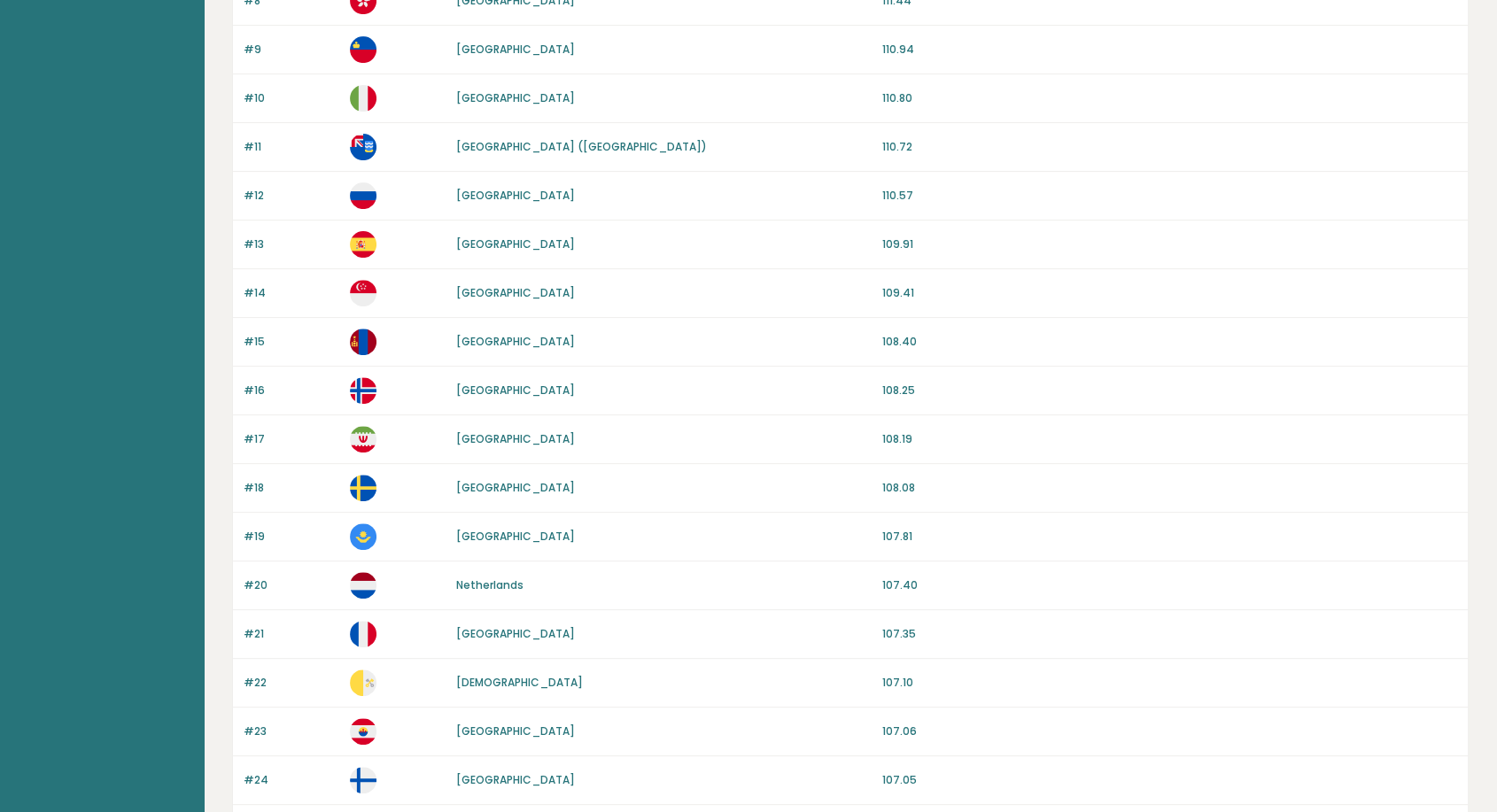
scroll to position [0, 0]
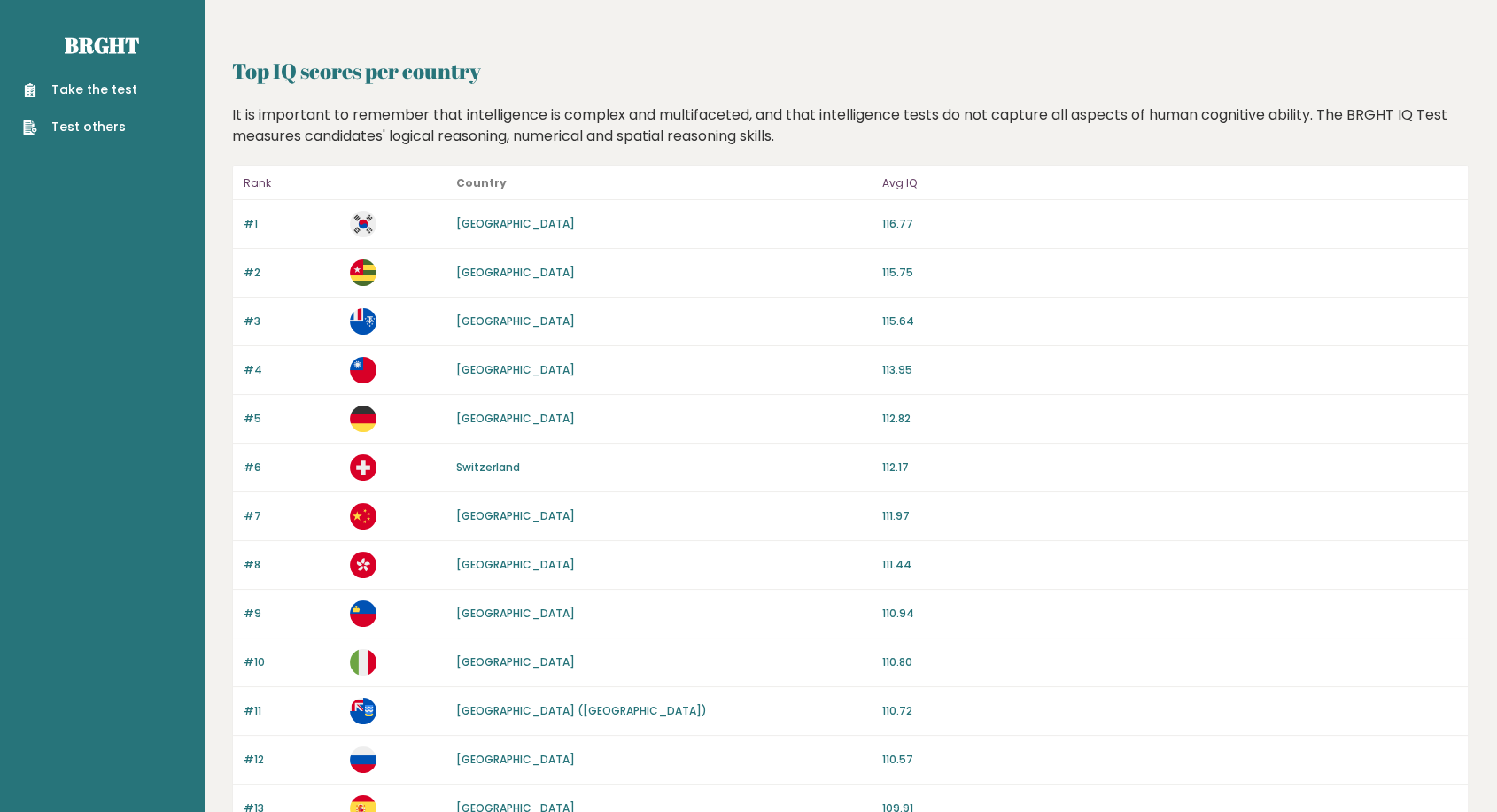
click at [107, 133] on link "Test others" at bounding box center [80, 126] width 114 height 19
